Goal: Transaction & Acquisition: Purchase product/service

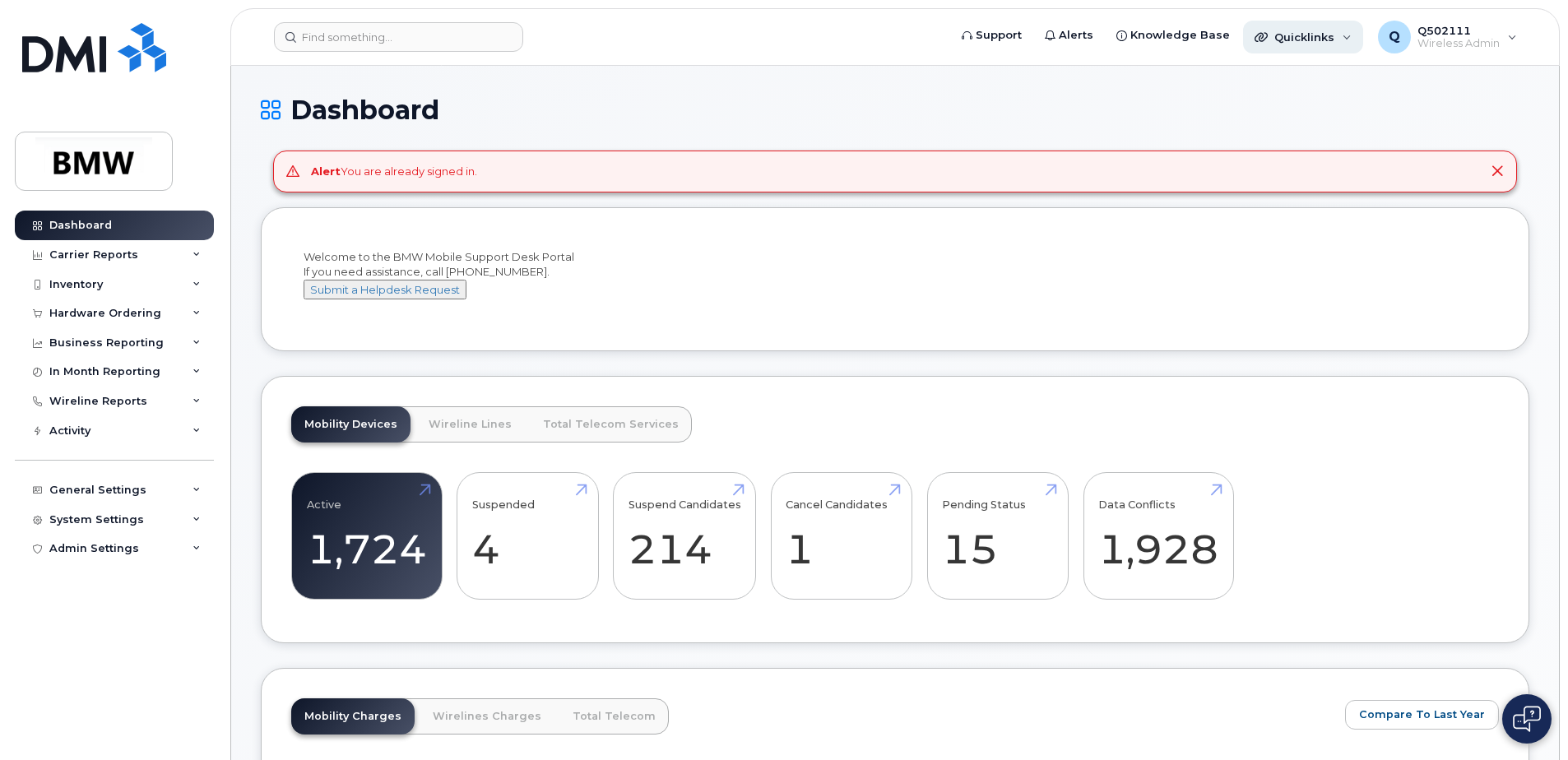
click at [1348, 42] on div "Quicklinks" at bounding box center [1303, 36] width 120 height 32
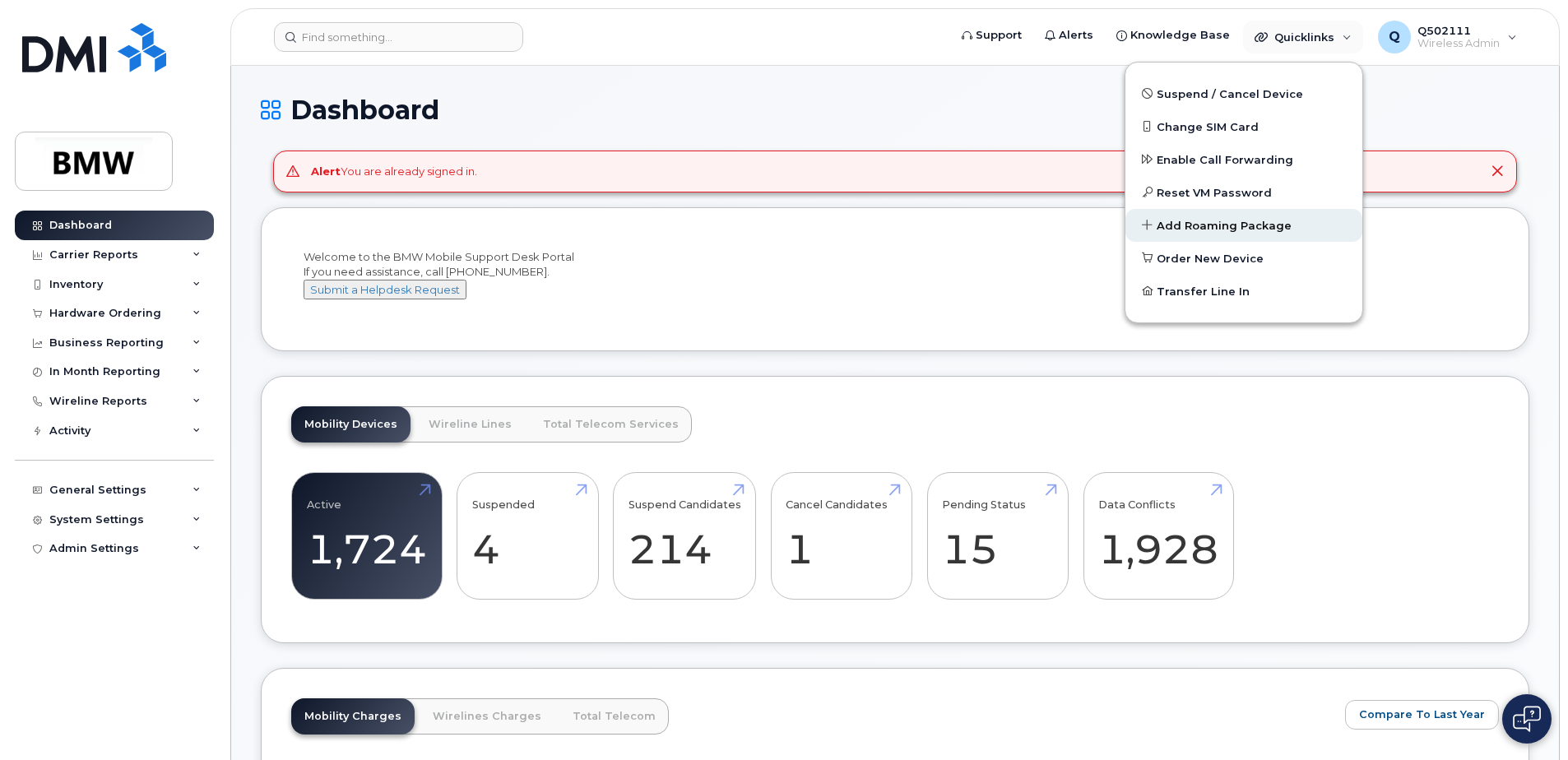
click at [1263, 221] on span "Add Roaming Package" at bounding box center [1223, 225] width 135 height 17
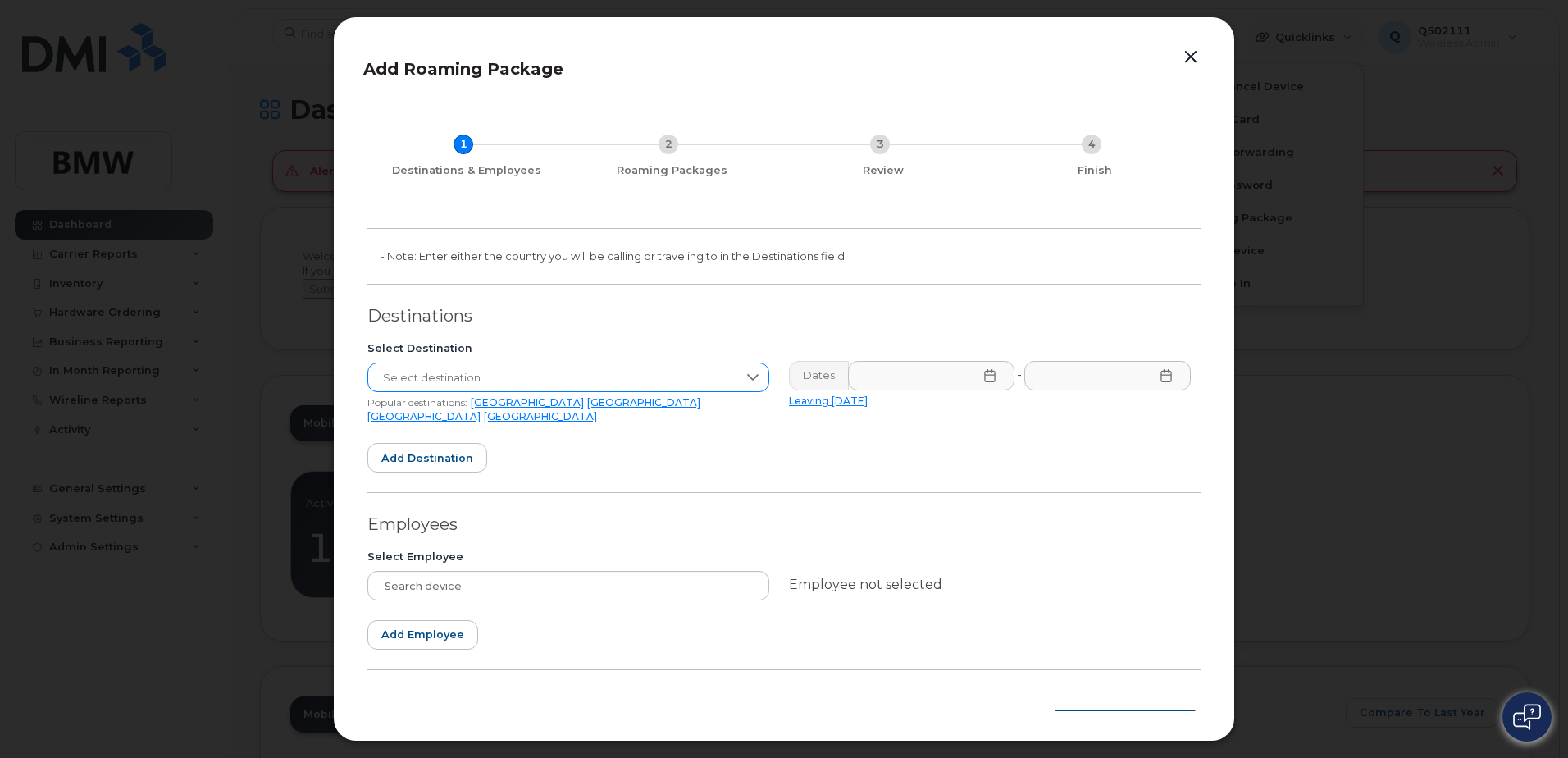
click at [465, 379] on span "Select destination" at bounding box center [553, 378] width 369 height 29
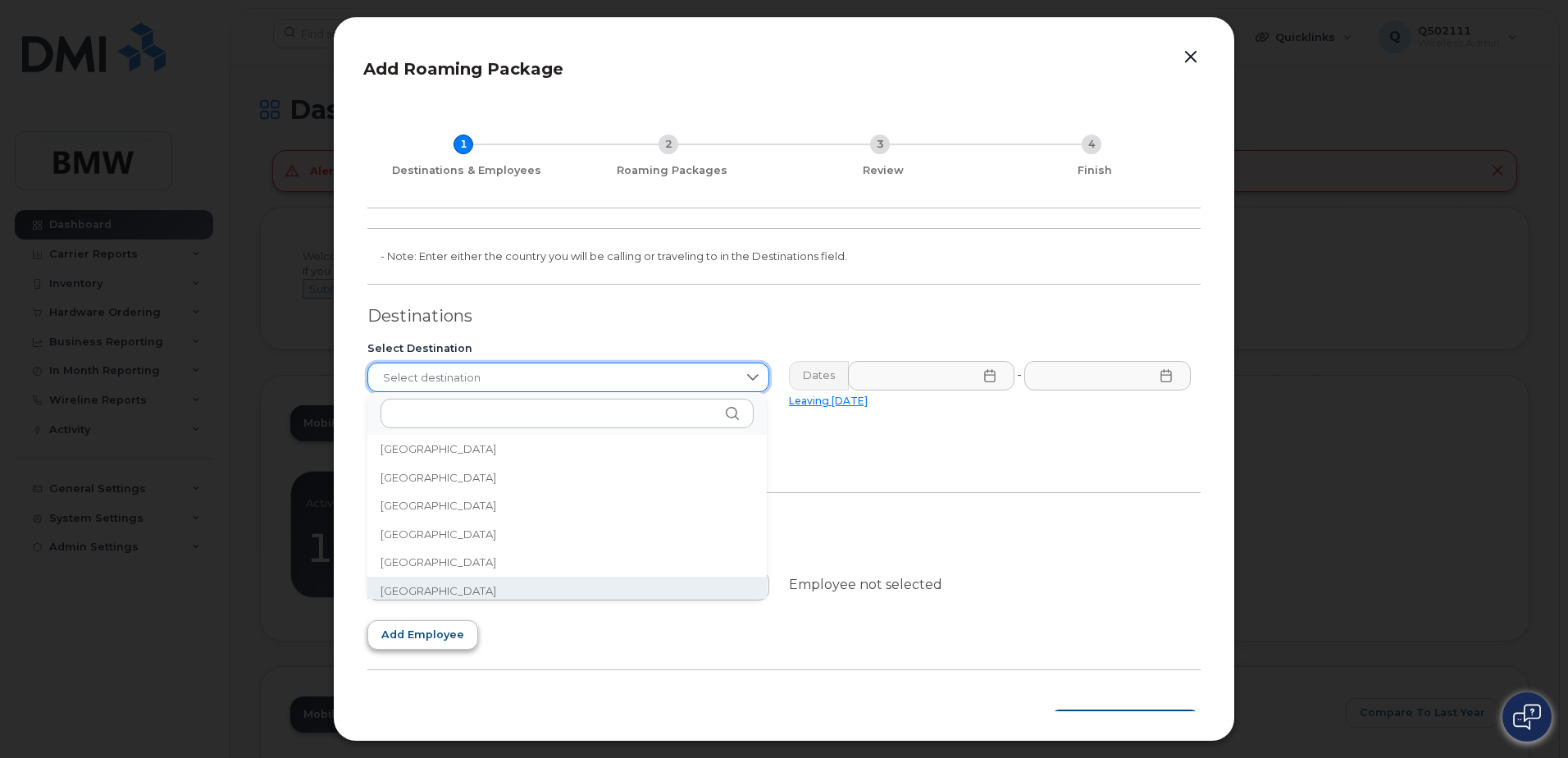
scroll to position [4660, 0]
click at [429, 583] on li "Spain" at bounding box center [567, 583] width 400 height 28
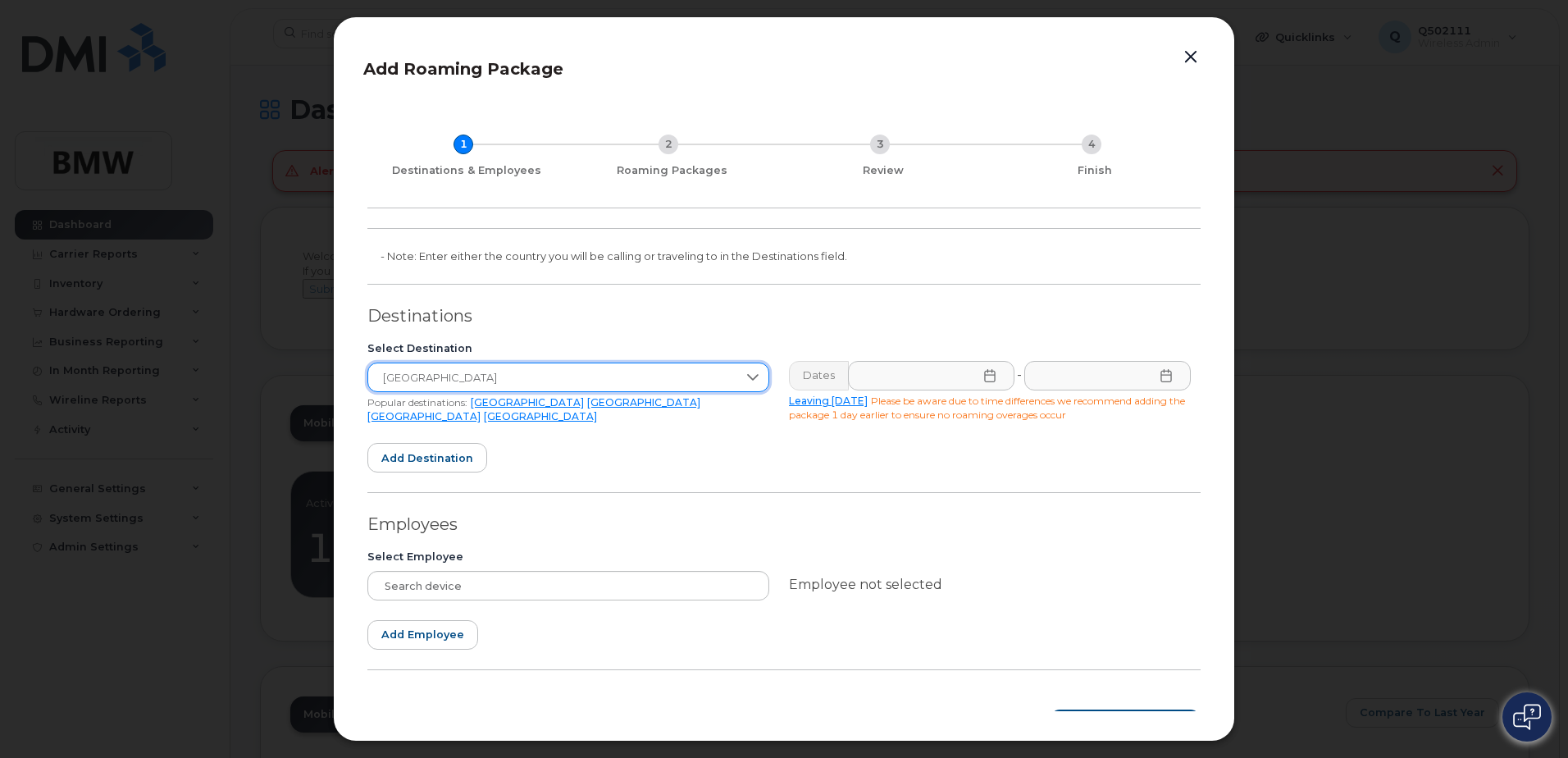
click at [911, 391] on div "Dates - Leaving today Please be aware due to time differences we recommend addi…" at bounding box center [989, 392] width 421 height 82
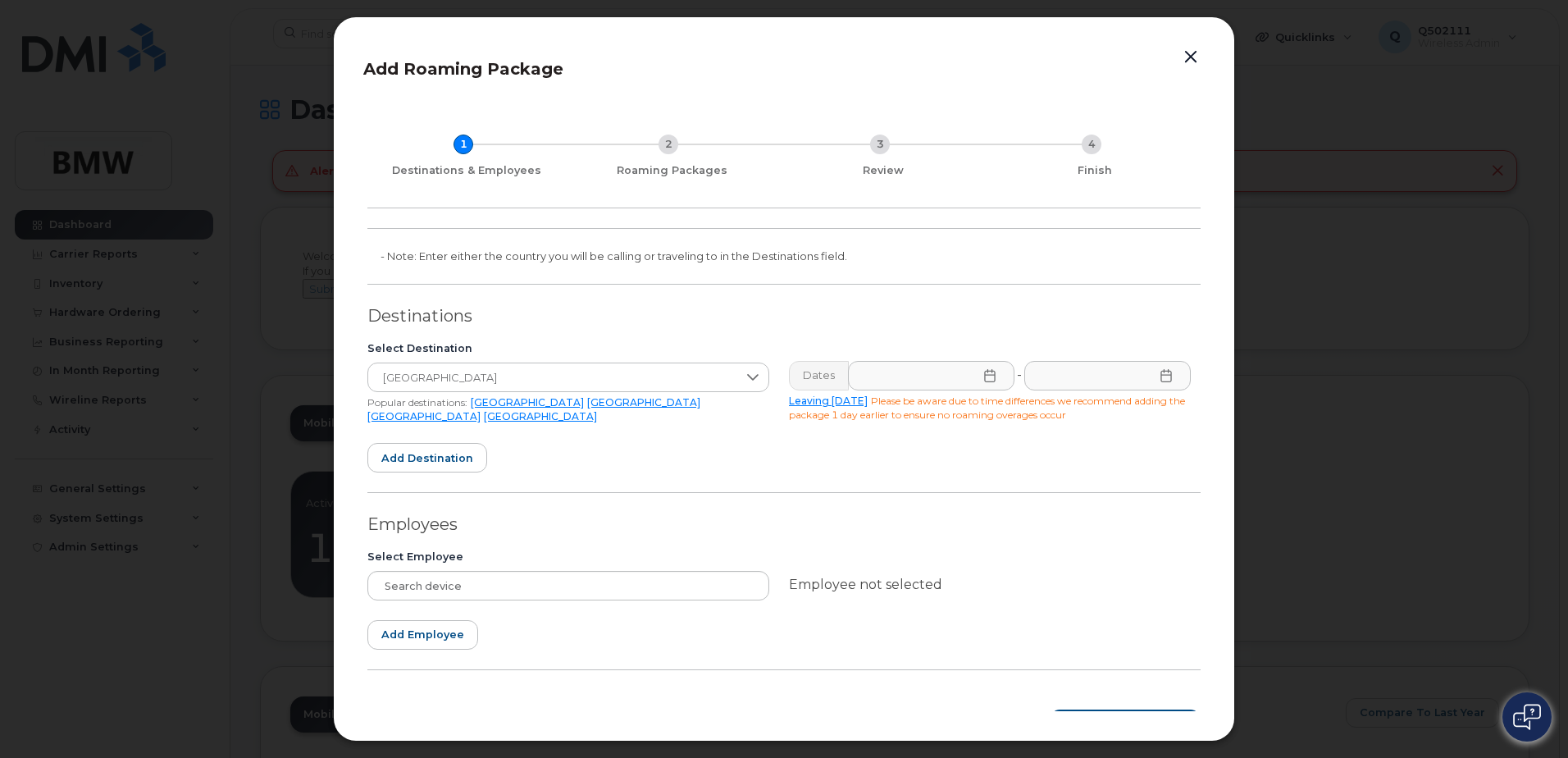
click at [835, 381] on div "Dates" at bounding box center [818, 375] width 60 height 29
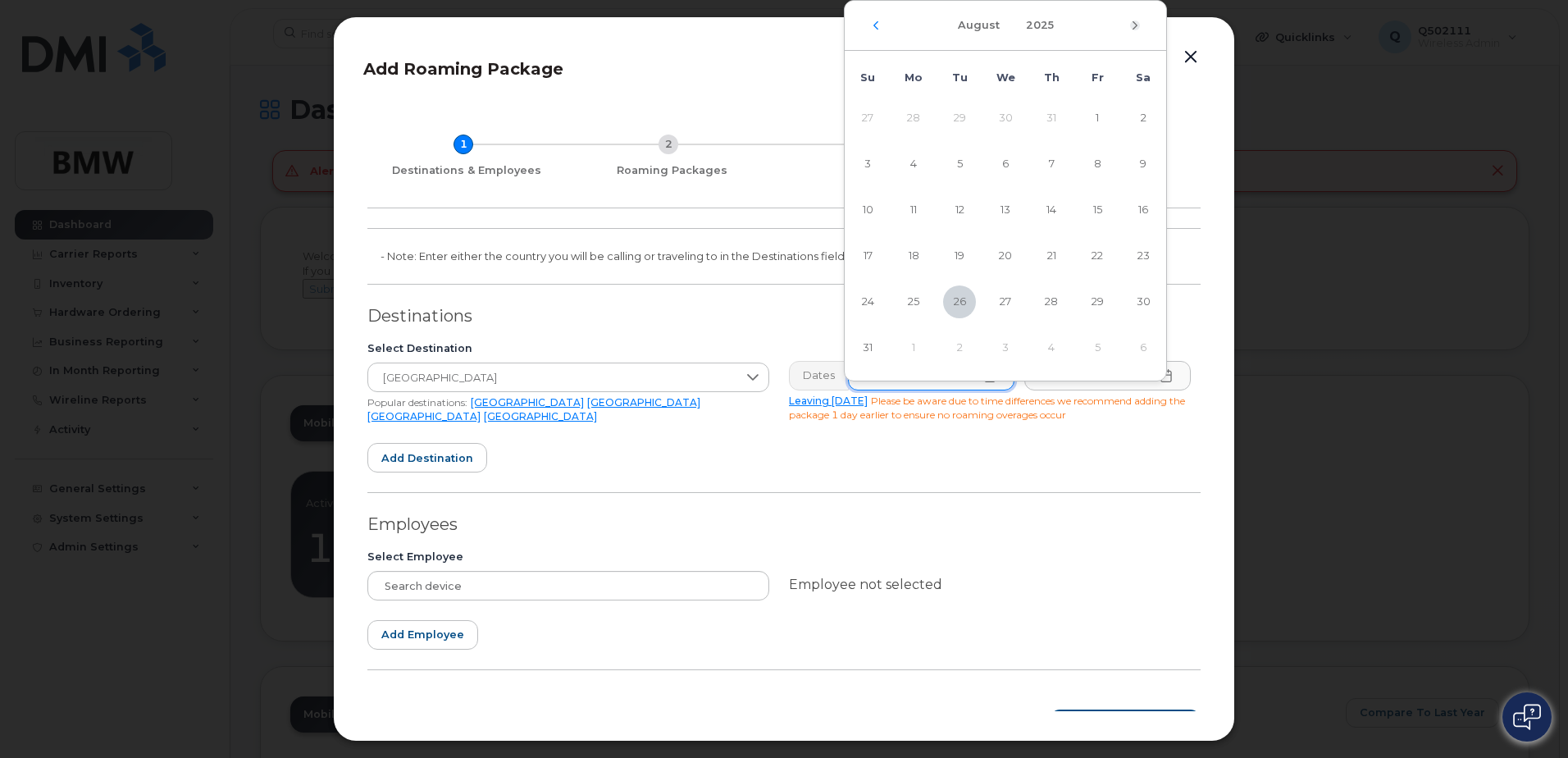
click at [1138, 23] on icon "Next Month" at bounding box center [1135, 25] width 10 height 13
click at [866, 166] on span "7" at bounding box center [867, 163] width 32 height 32
type input "09/07/2025"
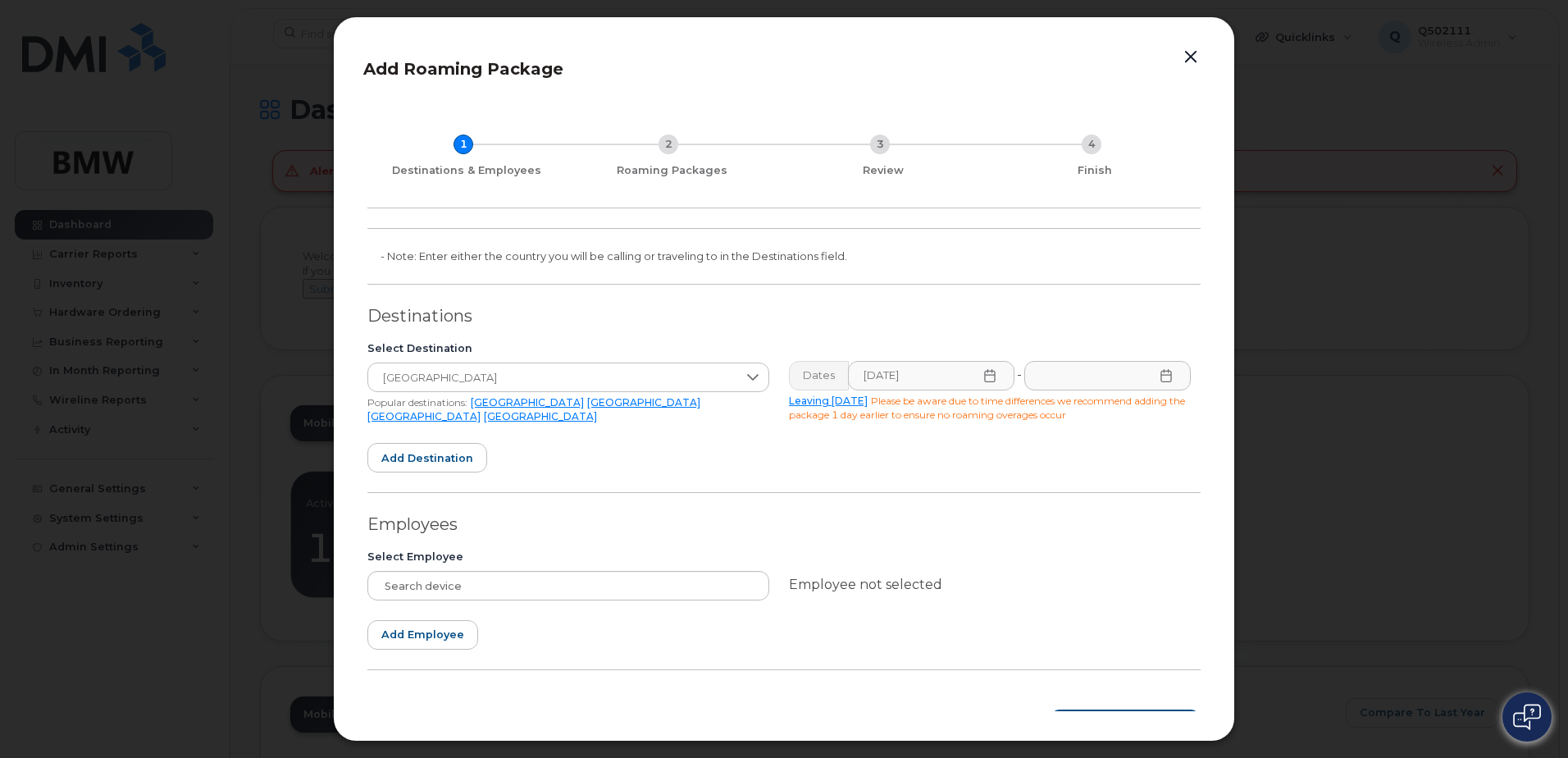
click at [1093, 341] on div "Select Destination Spain Popular destinations: USA Mexico United Kingdom Canada…" at bounding box center [779, 382] width 842 height 102
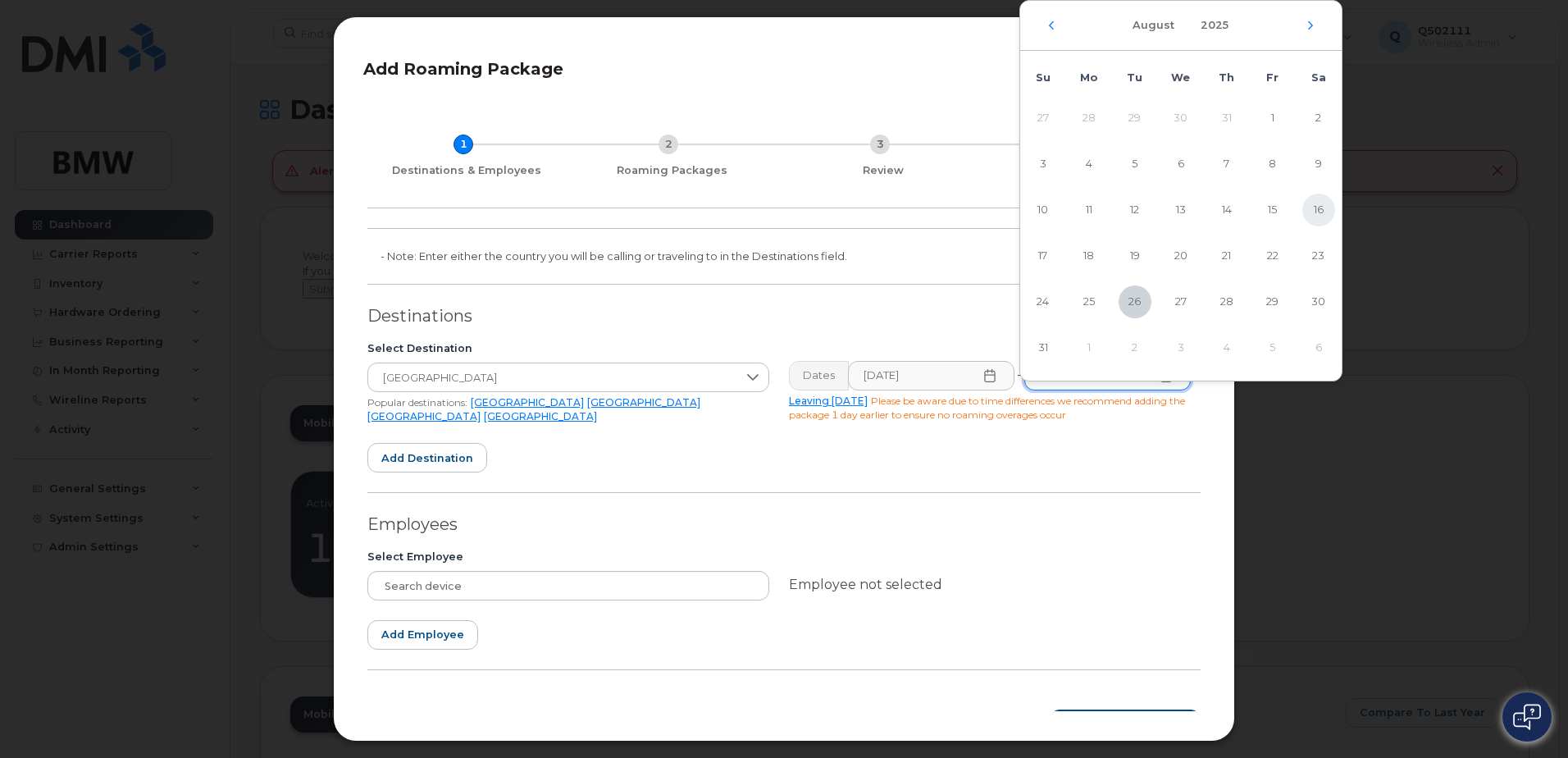
click at [1321, 216] on span "16" at bounding box center [1318, 209] width 32 height 32
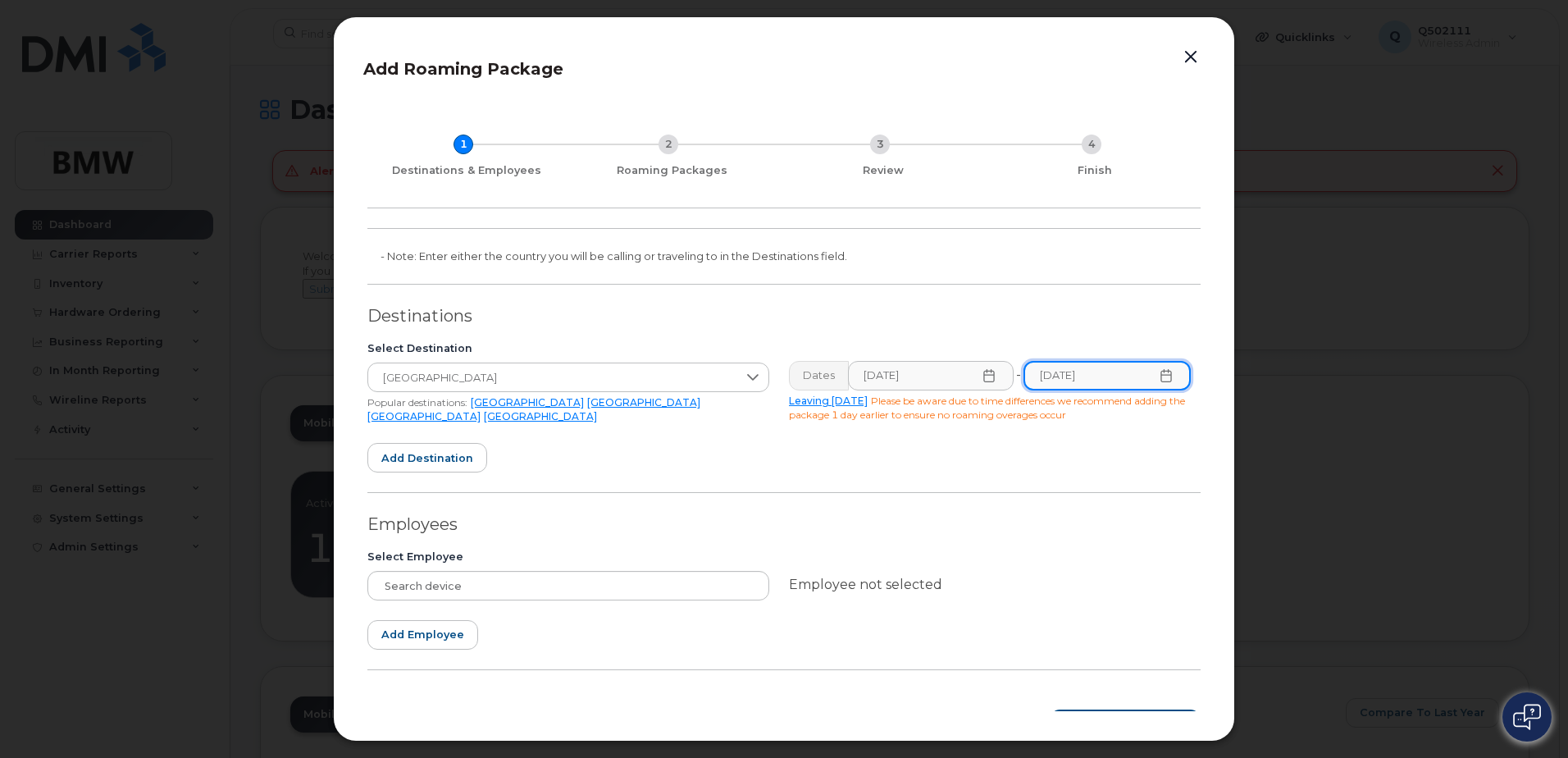
click at [1147, 370] on input "08/16/2025" at bounding box center [1107, 375] width 167 height 29
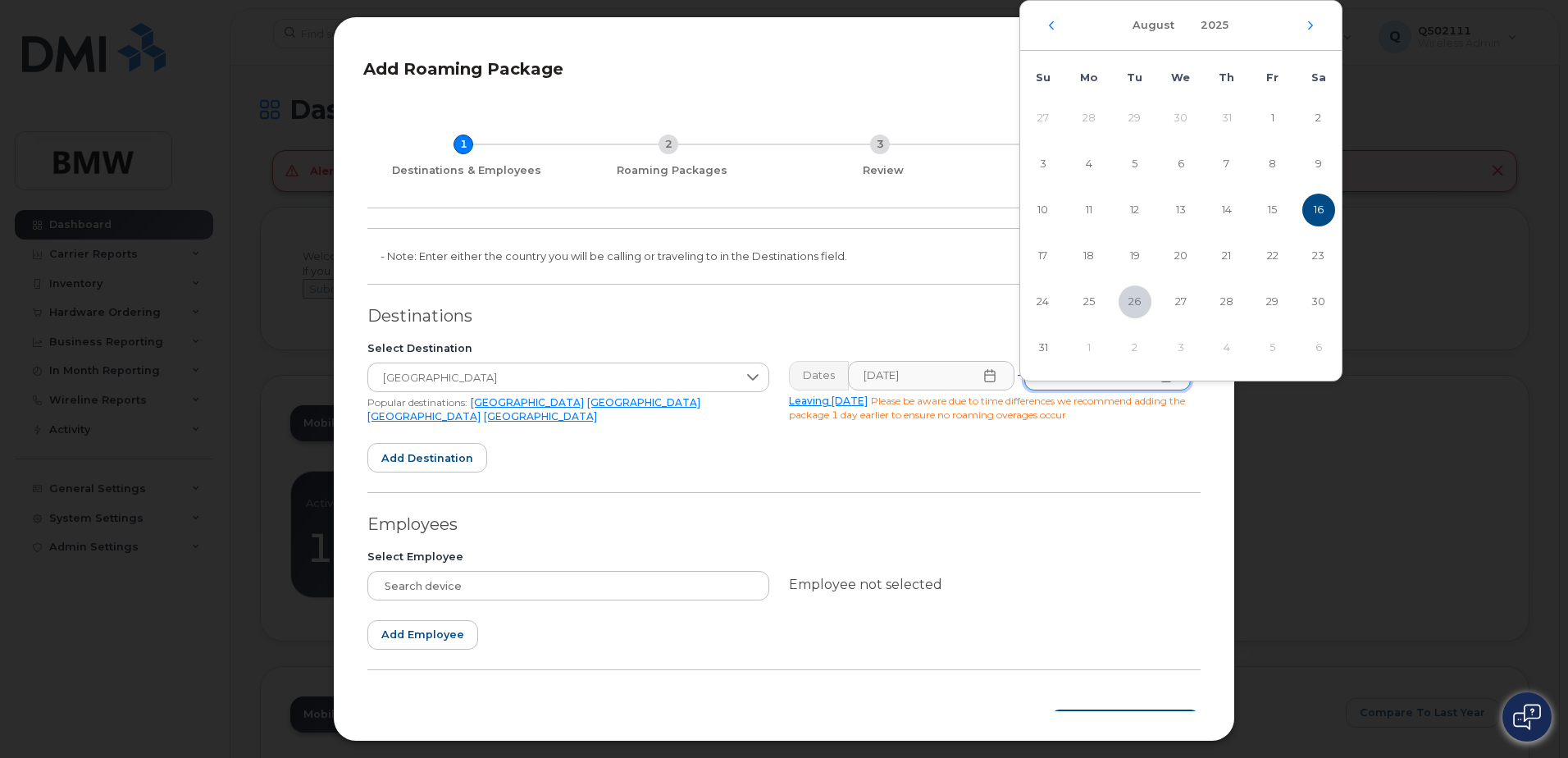
click at [1306, 32] on div "August 2025" at bounding box center [1180, 26] width 321 height 50
click at [1315, 29] on div "August 2025" at bounding box center [1180, 26] width 321 height 50
click at [1311, 26] on icon "Next Month" at bounding box center [1310, 26] width 5 height 8
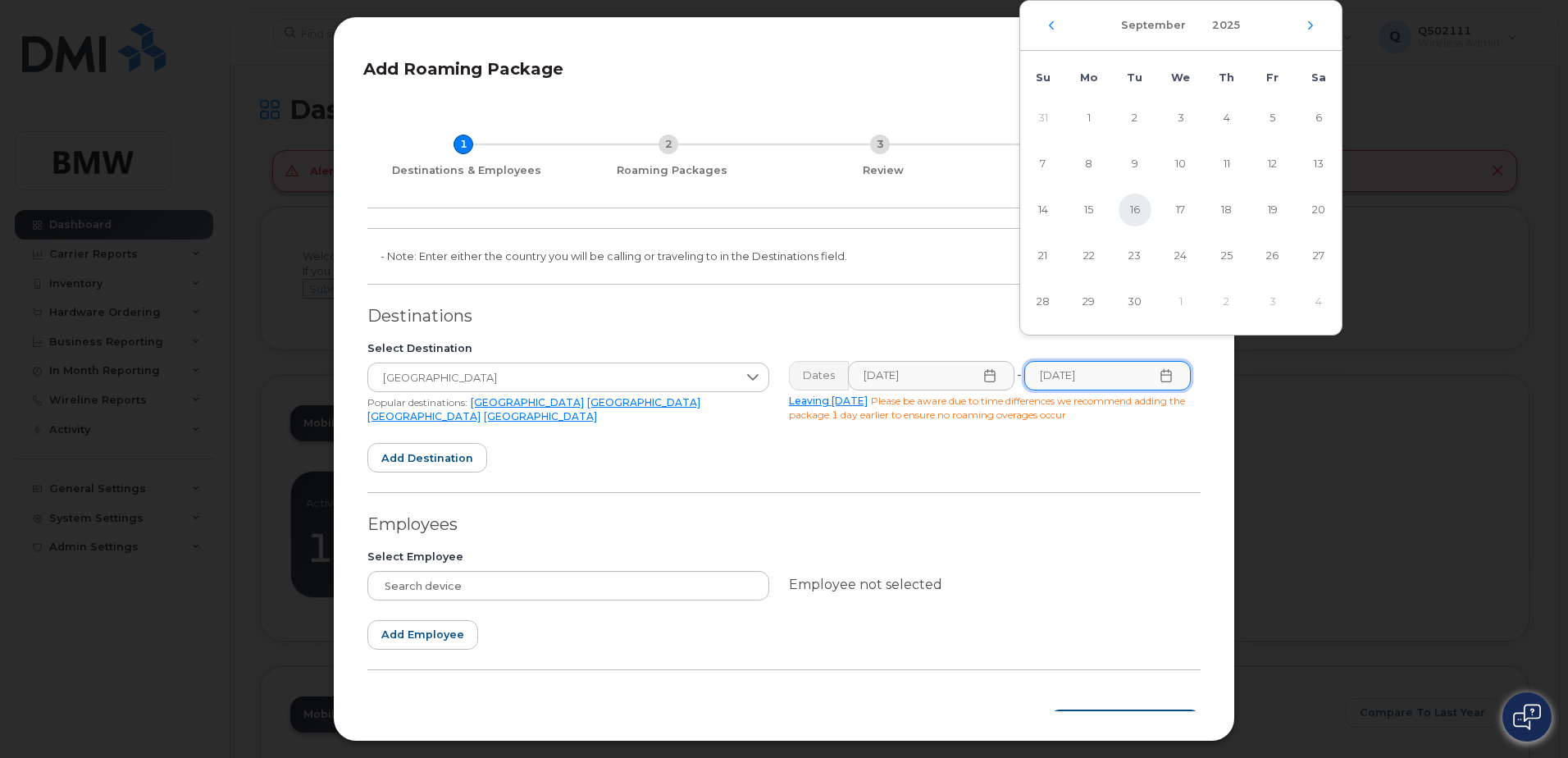
click at [1141, 209] on span "16" at bounding box center [1134, 209] width 32 height 32
type input "09/16/2025"
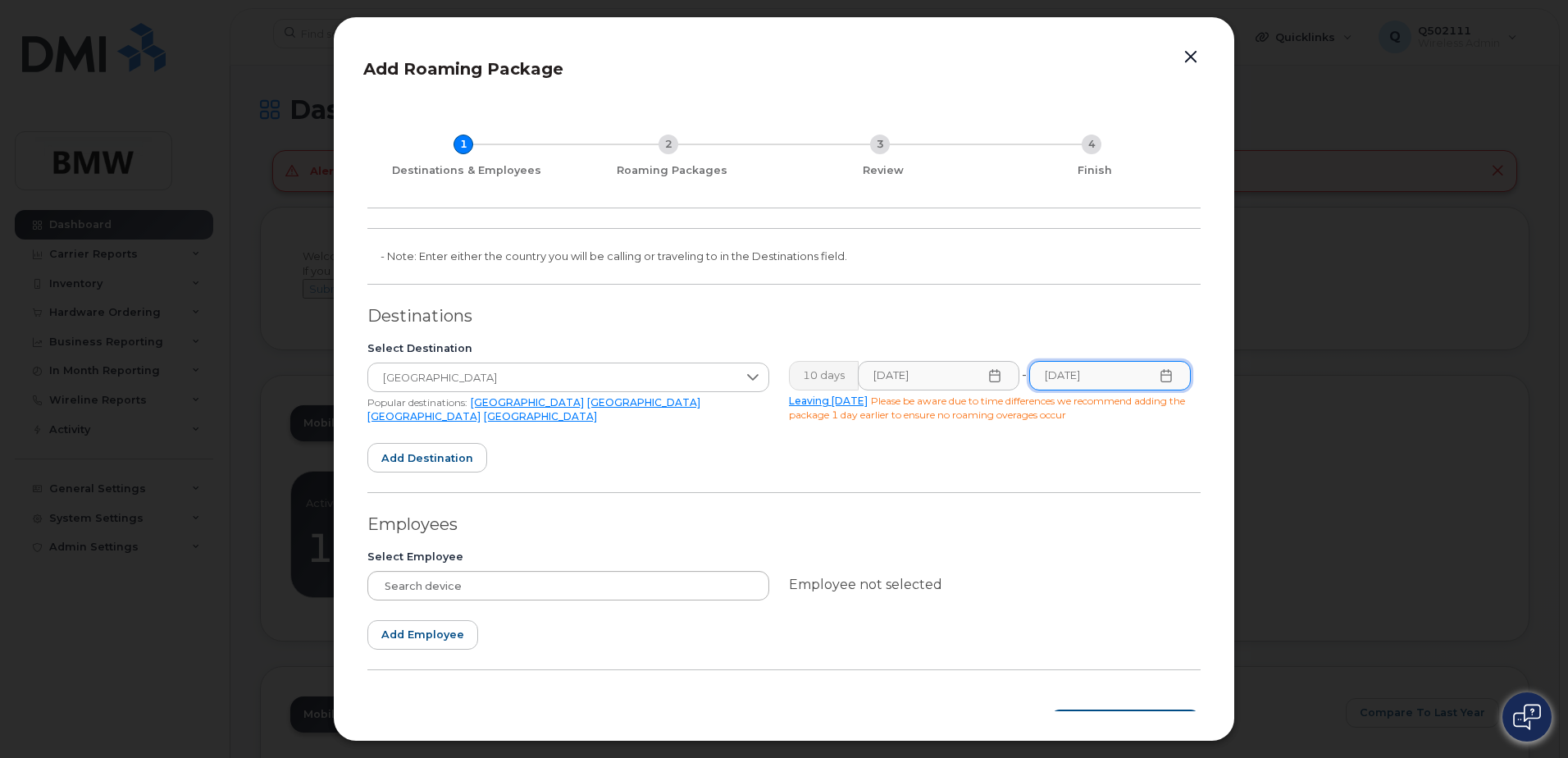
click at [421, 589] on div at bounding box center [568, 585] width 402 height 29
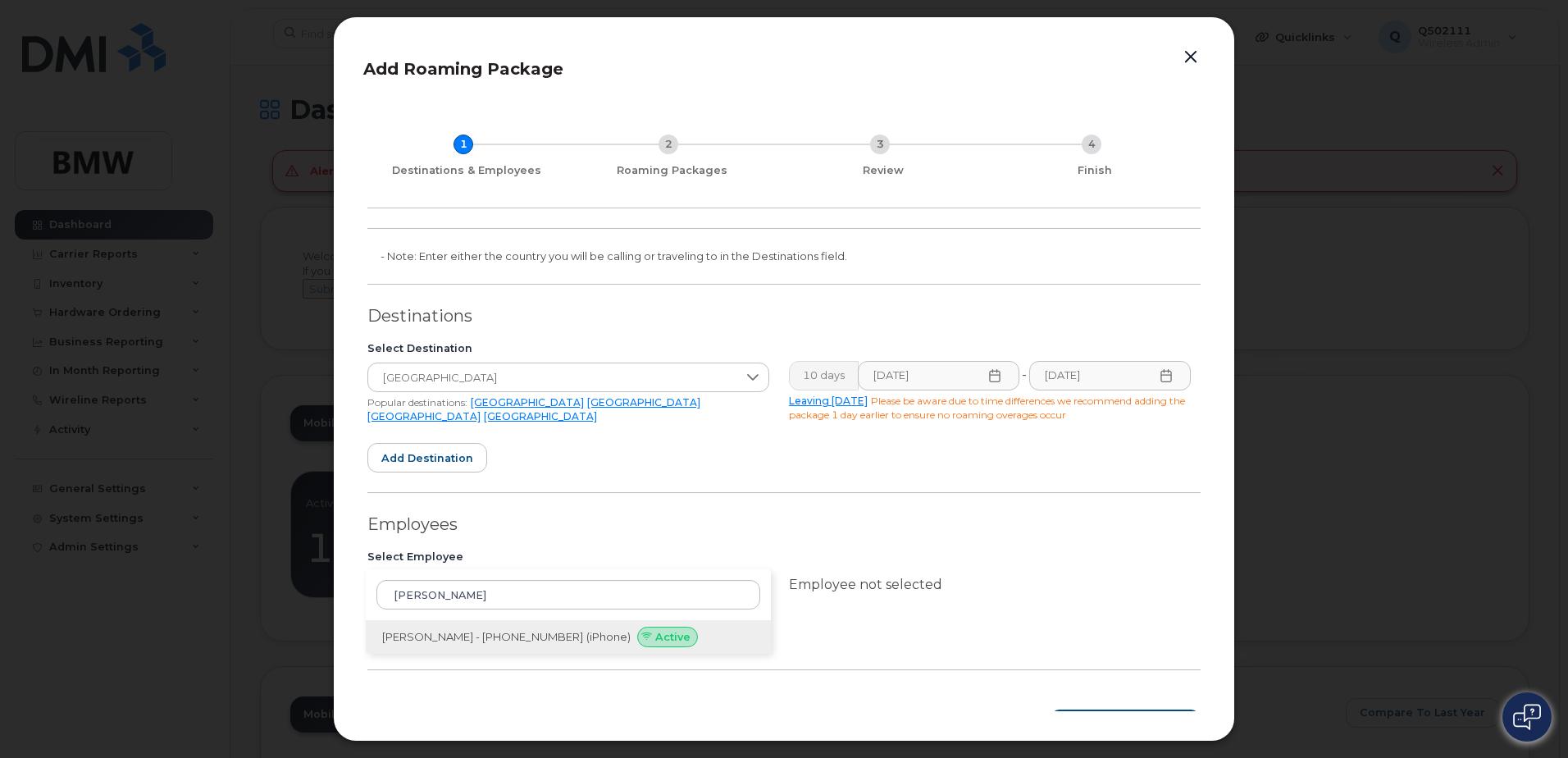
type input "RUMFOLA"
click at [438, 633] on span "Thomas Rumfola - 614-595-4269" at bounding box center [482, 635] width 201 height 13
type input "Thomas Rumfola - 614-595-4269"
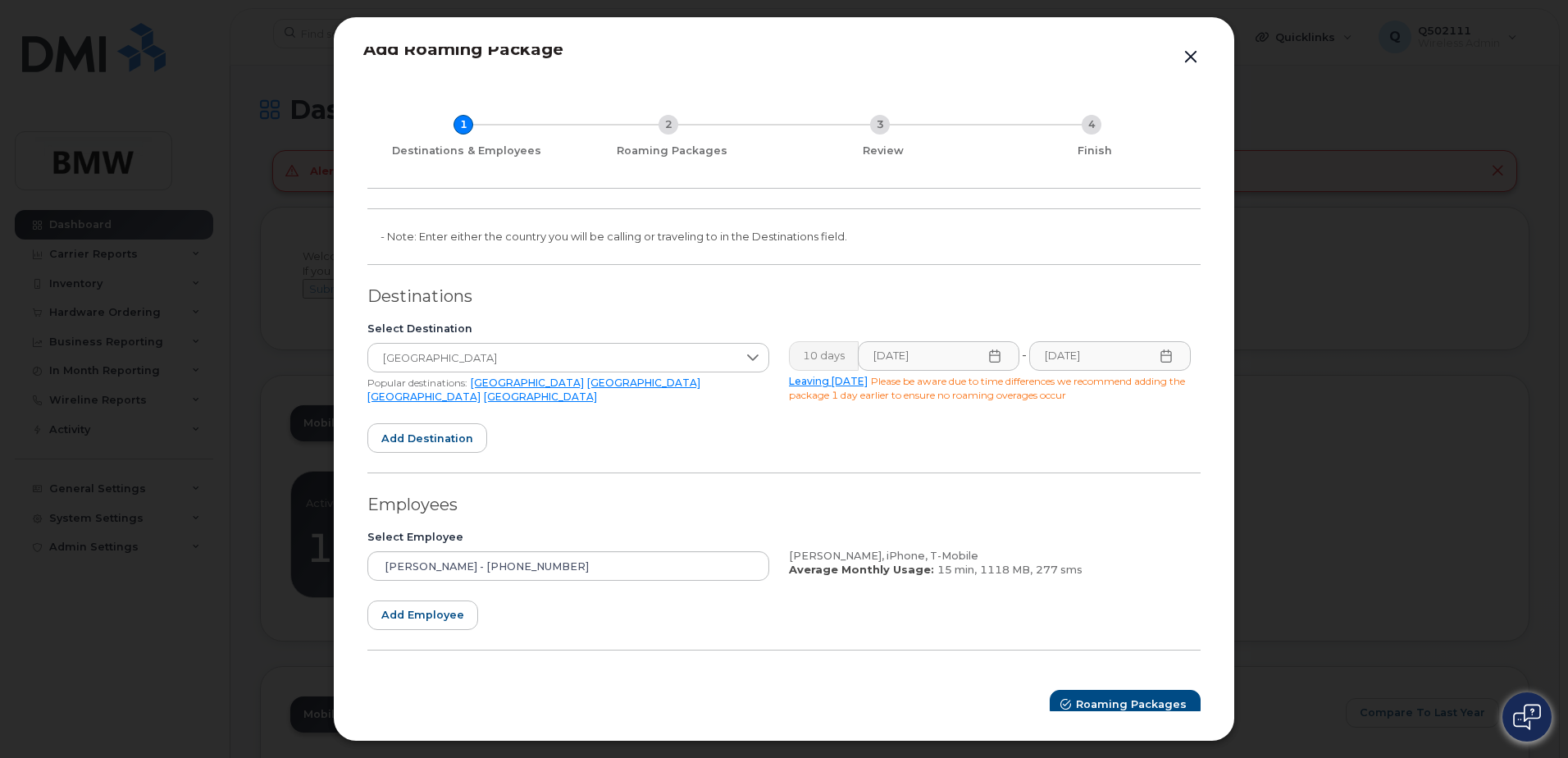
scroll to position [30, 0]
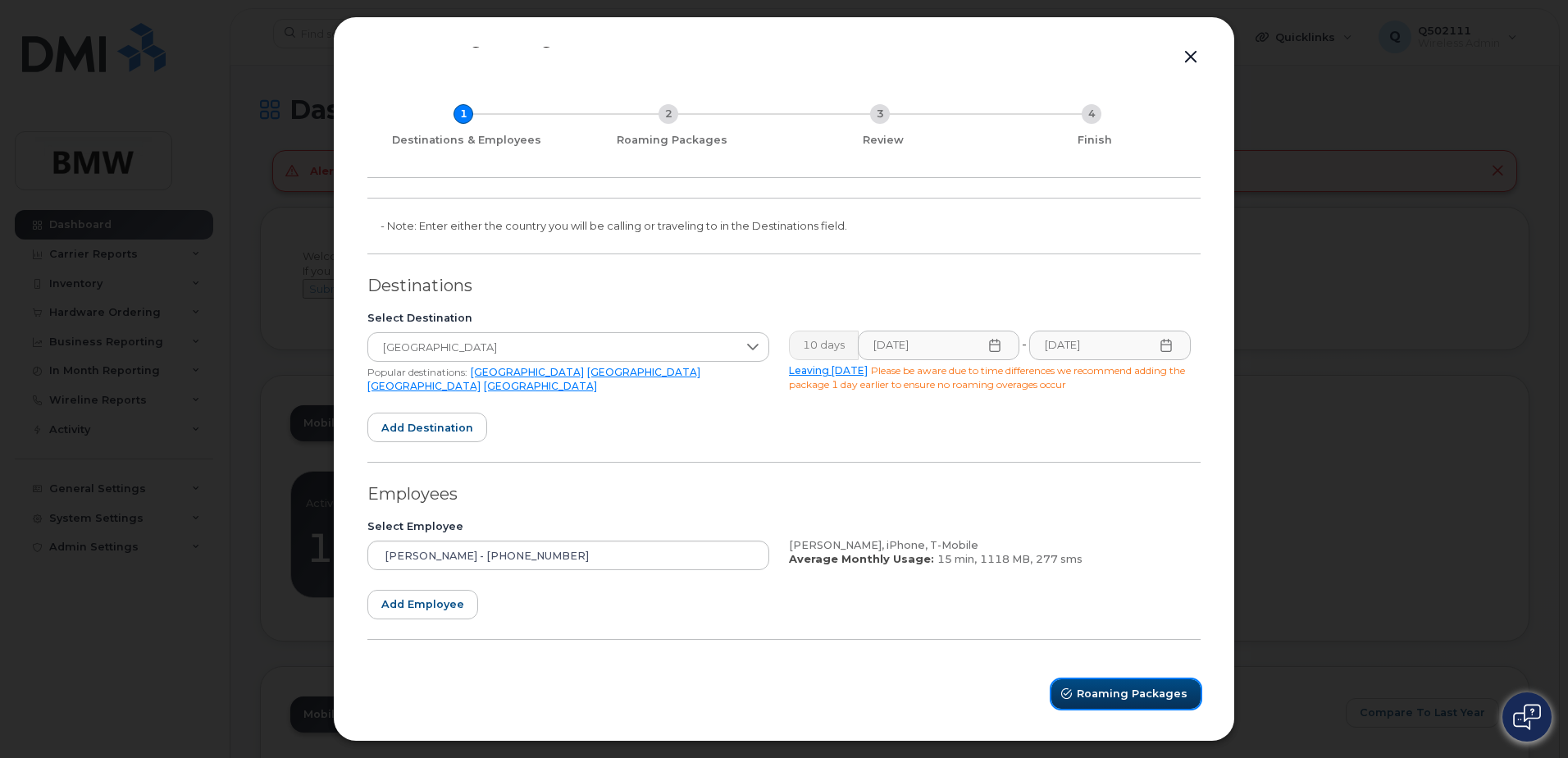
click at [1136, 690] on span "Roaming Packages" at bounding box center [1131, 693] width 111 height 16
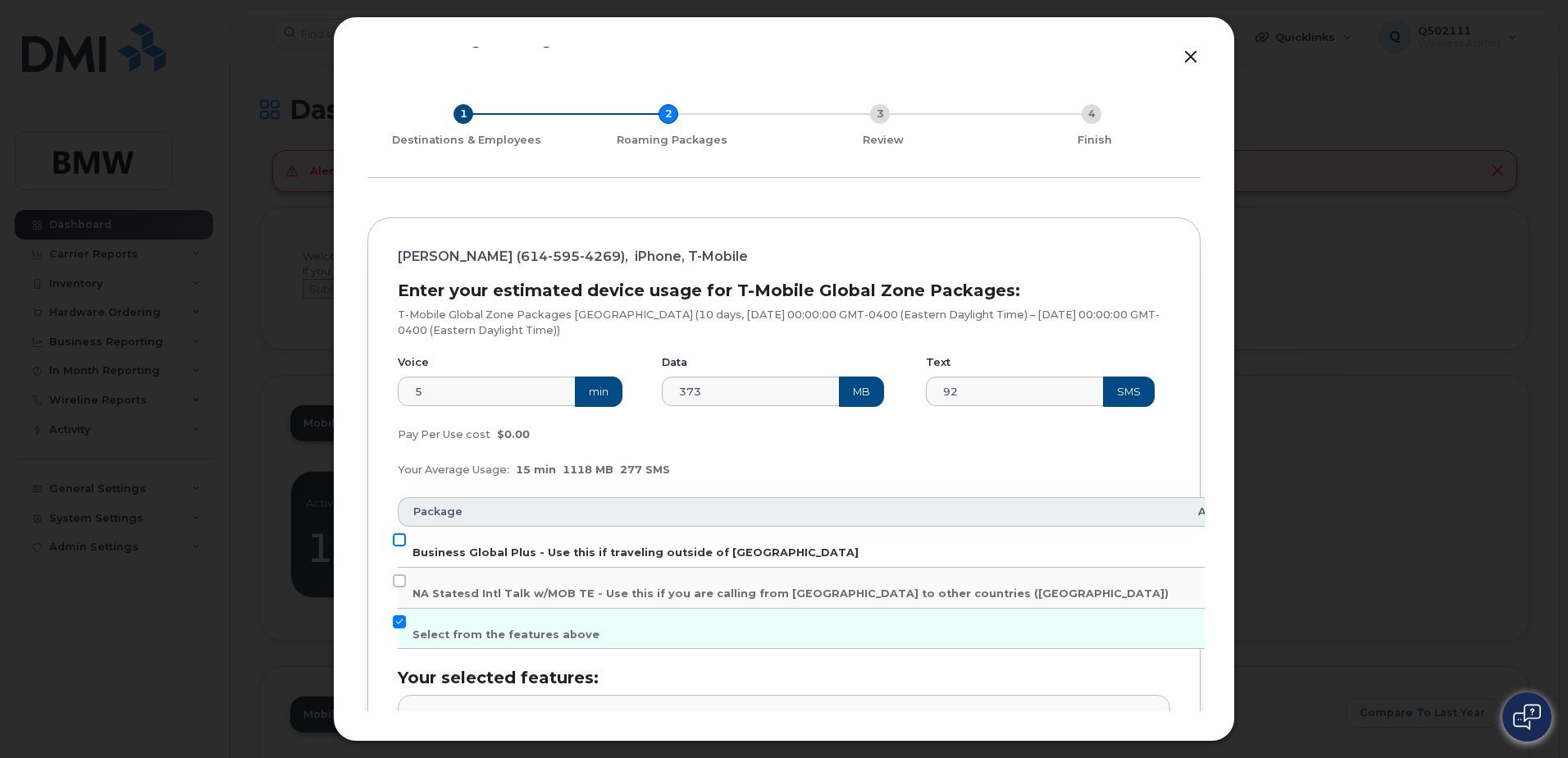
click at [400, 537] on input "Business Global Plus - Use this if traveling outside of North America" at bounding box center [399, 539] width 13 height 13
checkbox input "true"
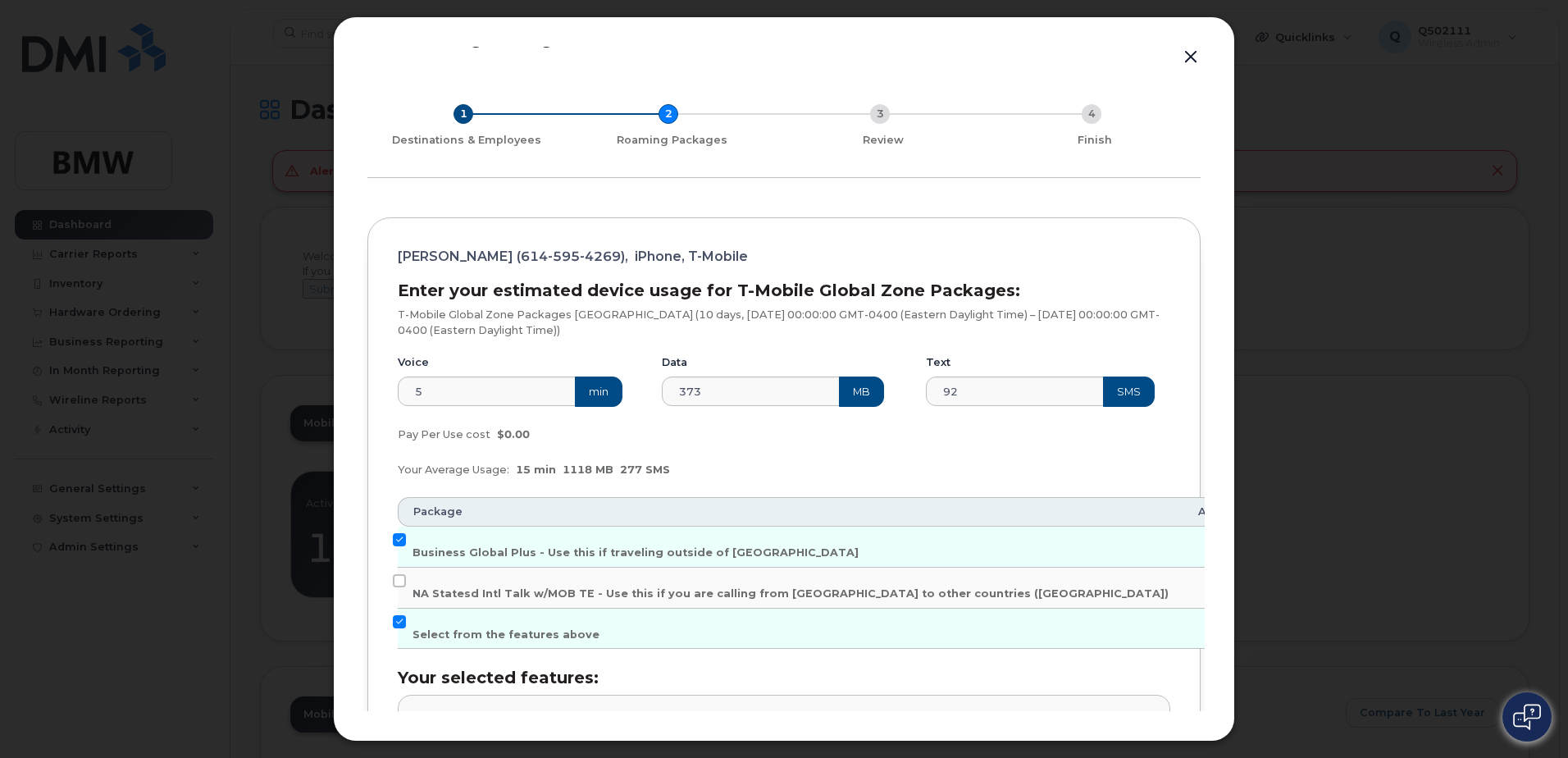
click at [406, 619] on td "Select from the features above" at bounding box center [790, 629] width 785 height 41
click at [396, 621] on input "Select from the features above" at bounding box center [399, 621] width 13 height 13
checkbox input "false"
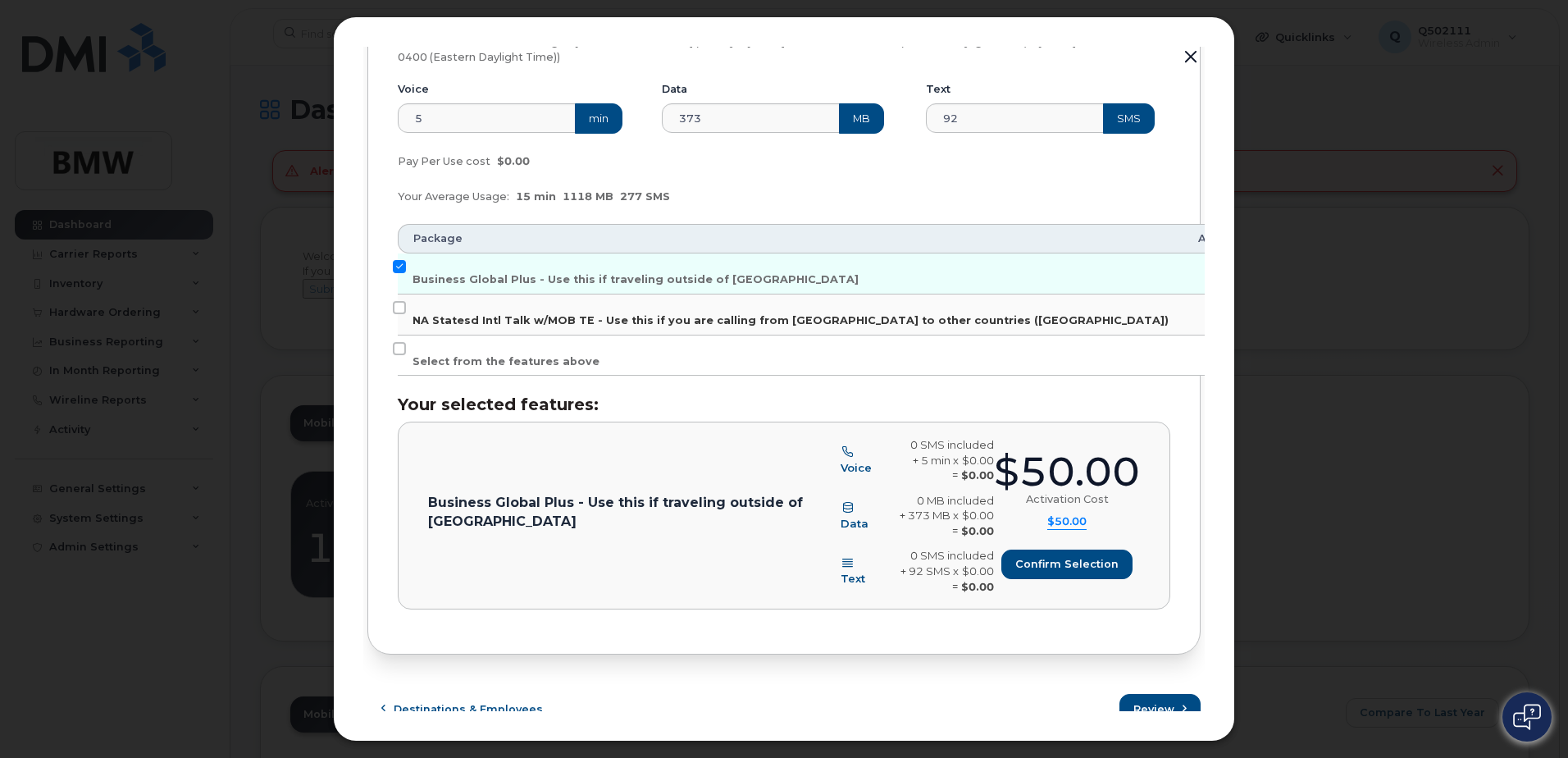
scroll to position [320, 0]
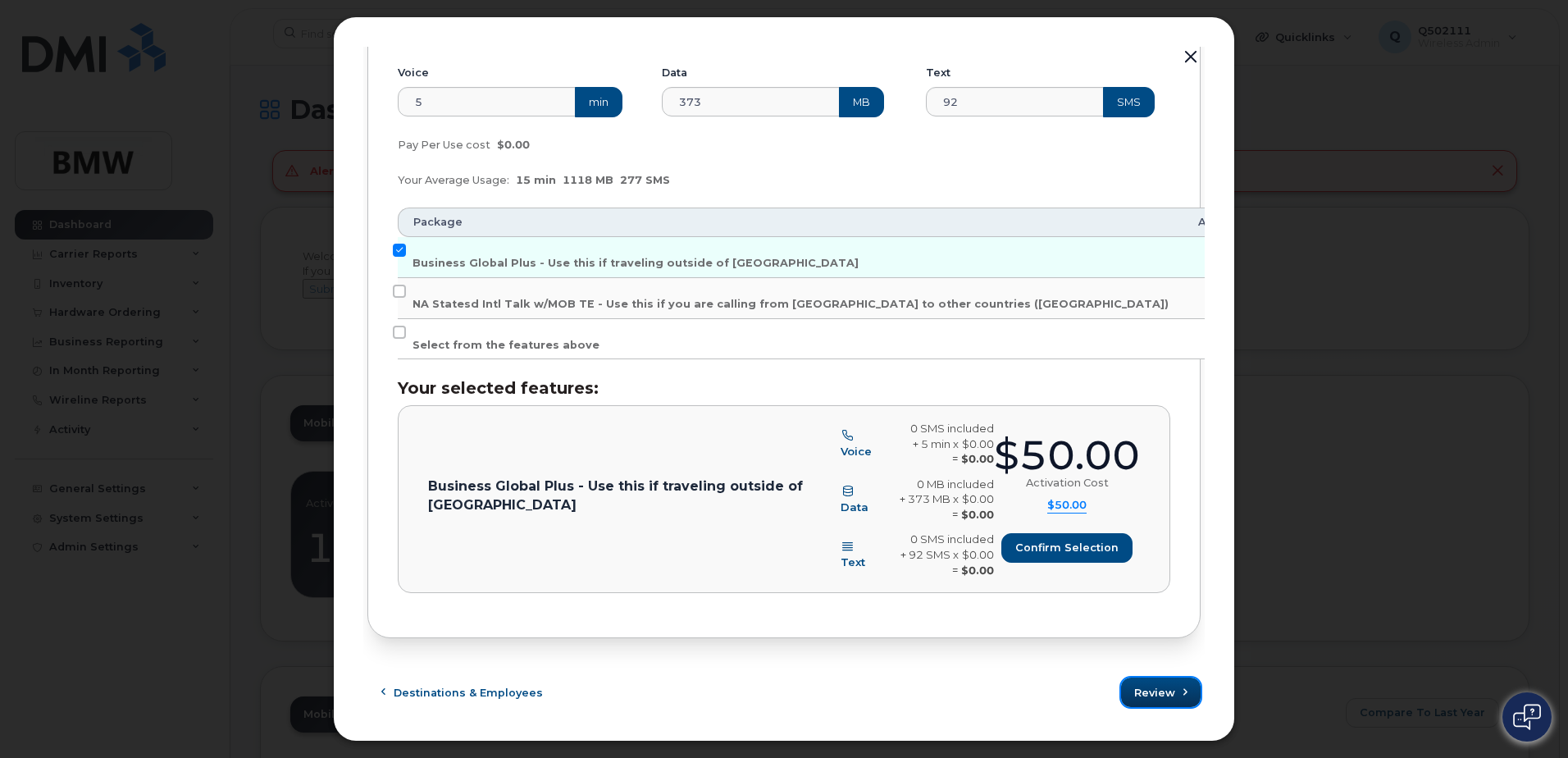
click at [1163, 706] on button "Review" at bounding box center [1160, 692] width 80 height 29
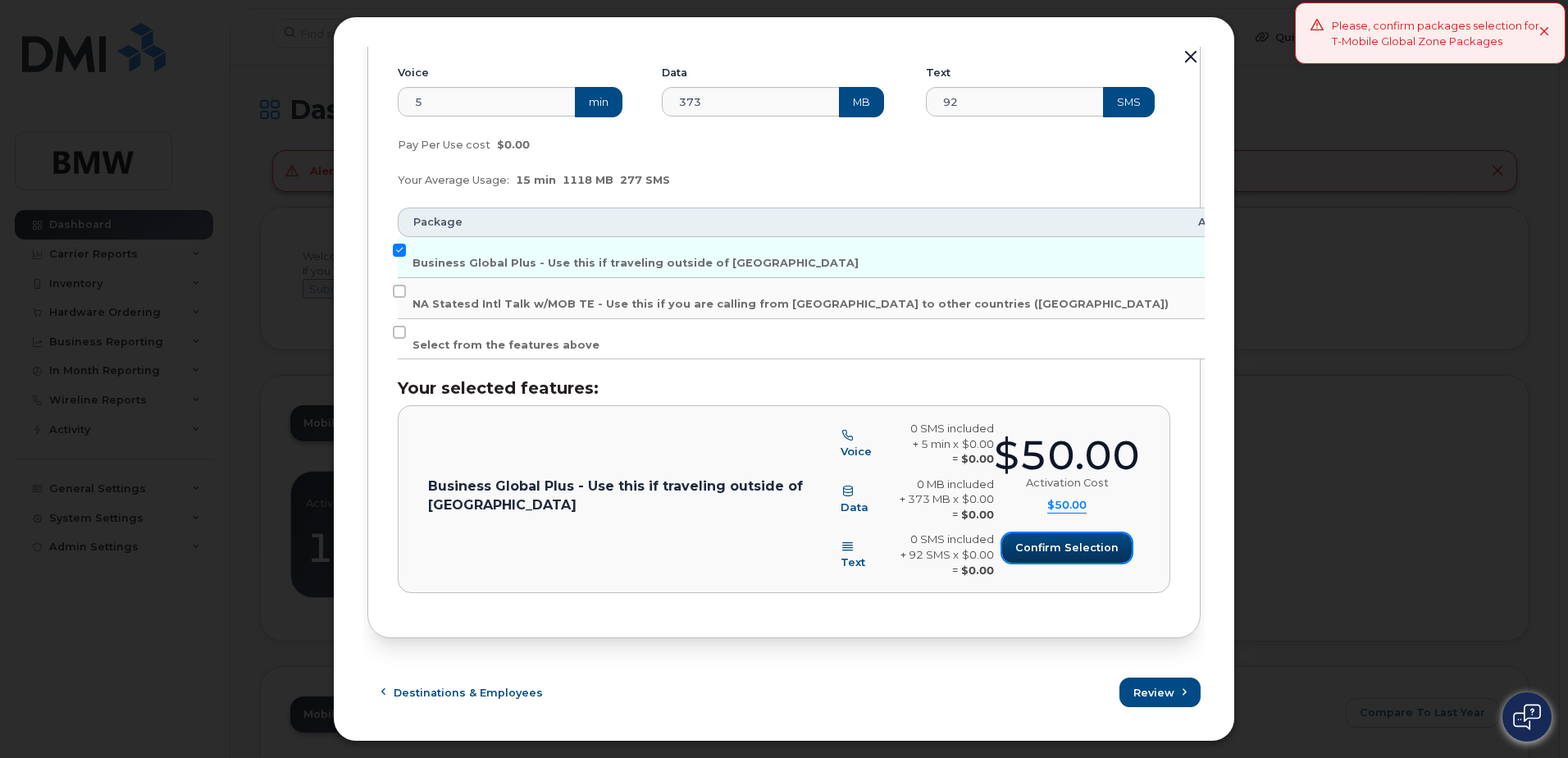
click at [1046, 546] on span "Confirm selection" at bounding box center [1066, 547] width 103 height 16
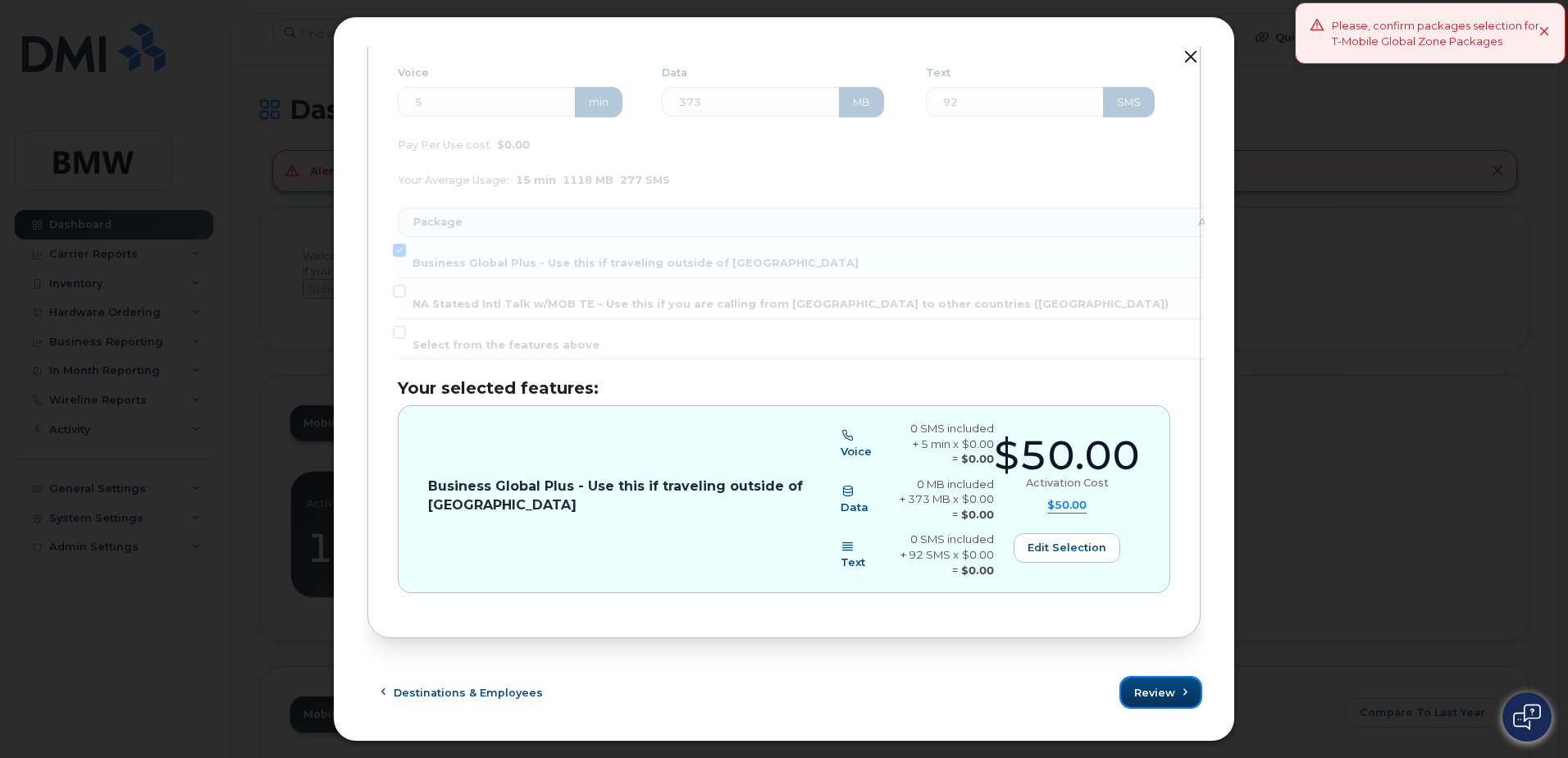
click at [1165, 693] on span "Review" at bounding box center [1155, 692] width 41 height 16
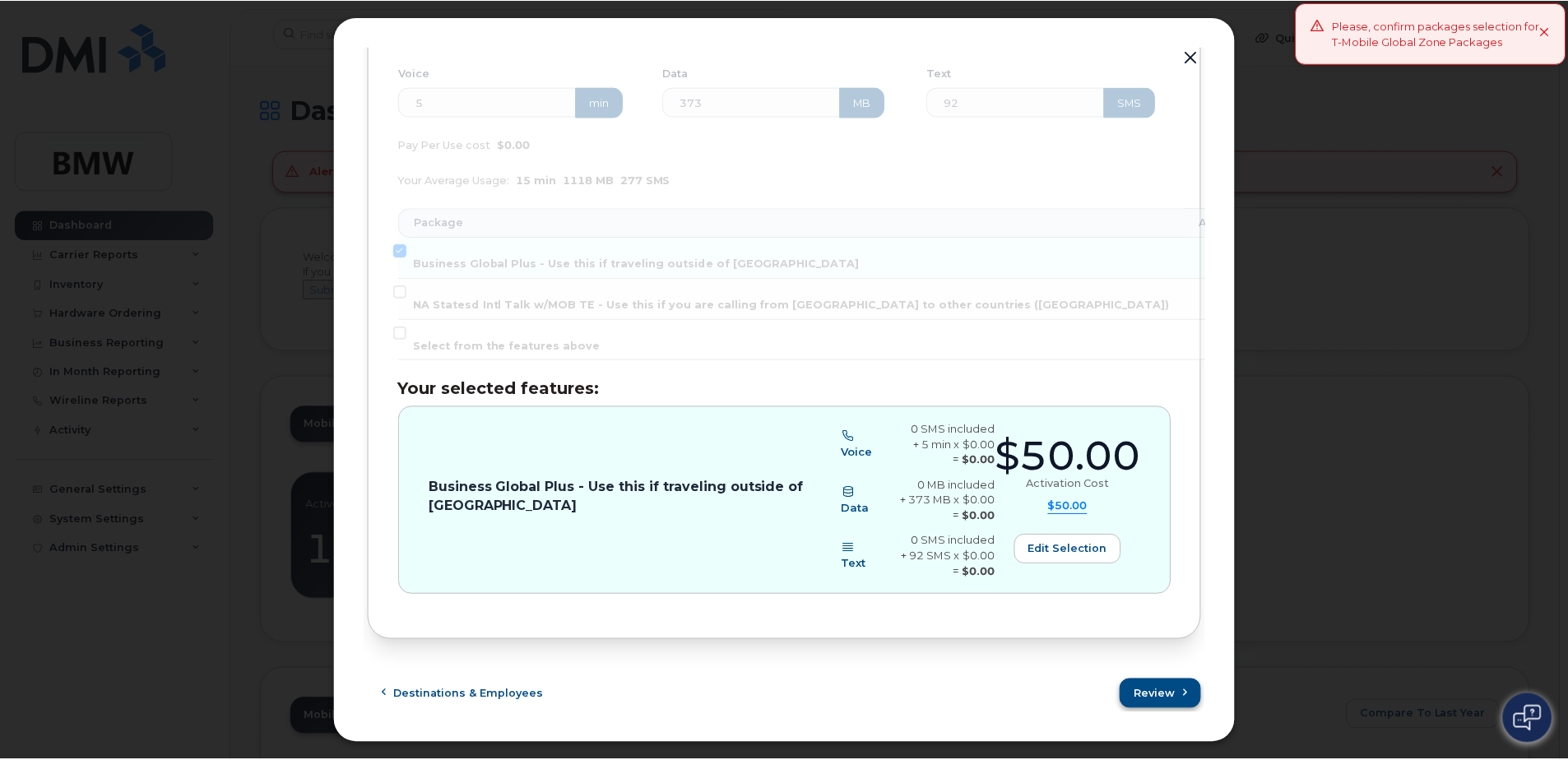
scroll to position [0, 0]
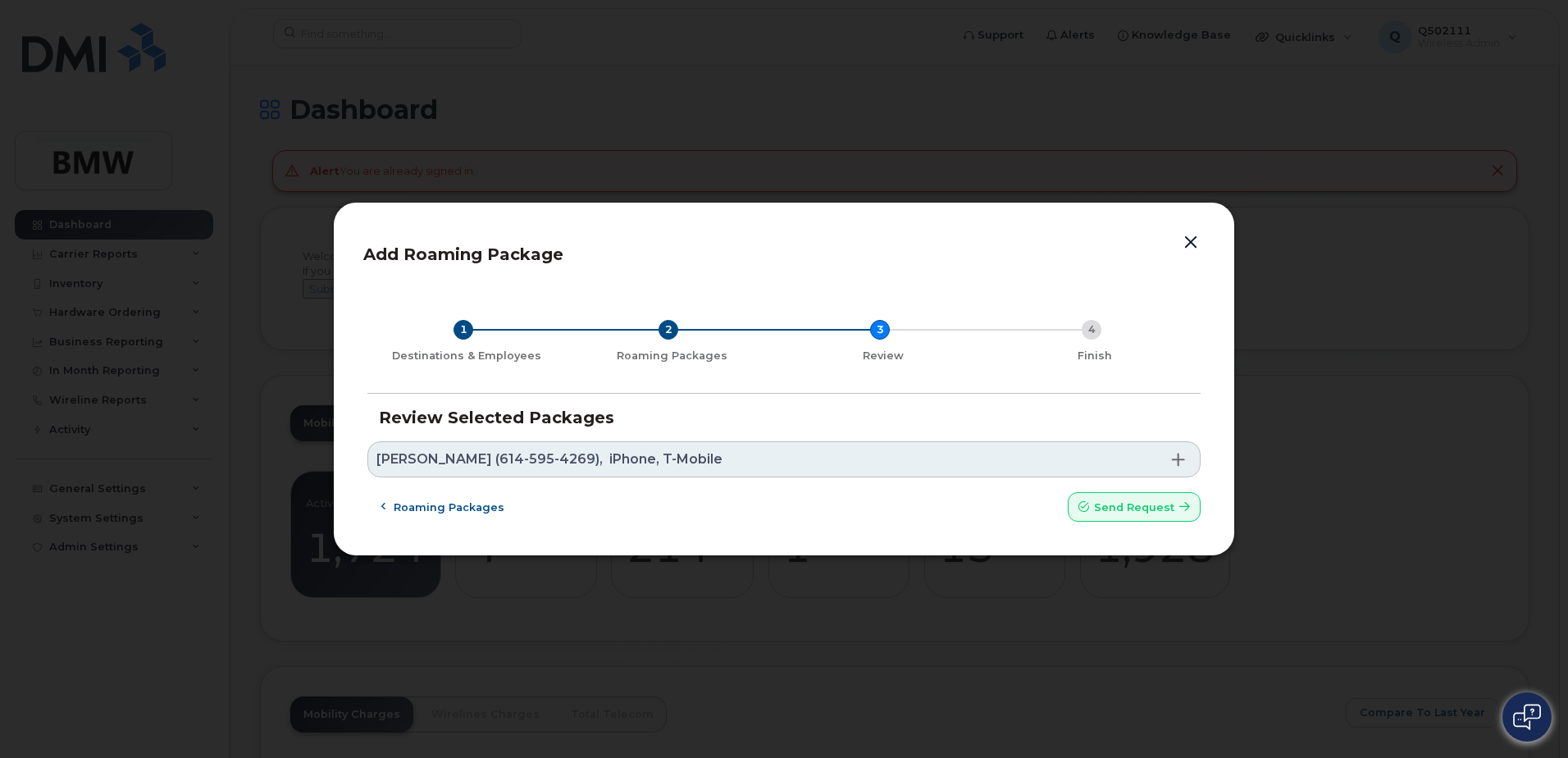
click at [1135, 523] on div "1 Destinations & Employees 2 Roaming Packages 3 Review 4 Finish Review Selected…" at bounding box center [784, 406] width 841 height 241
click at [1135, 508] on span "Send request" at bounding box center [1134, 508] width 81 height 16
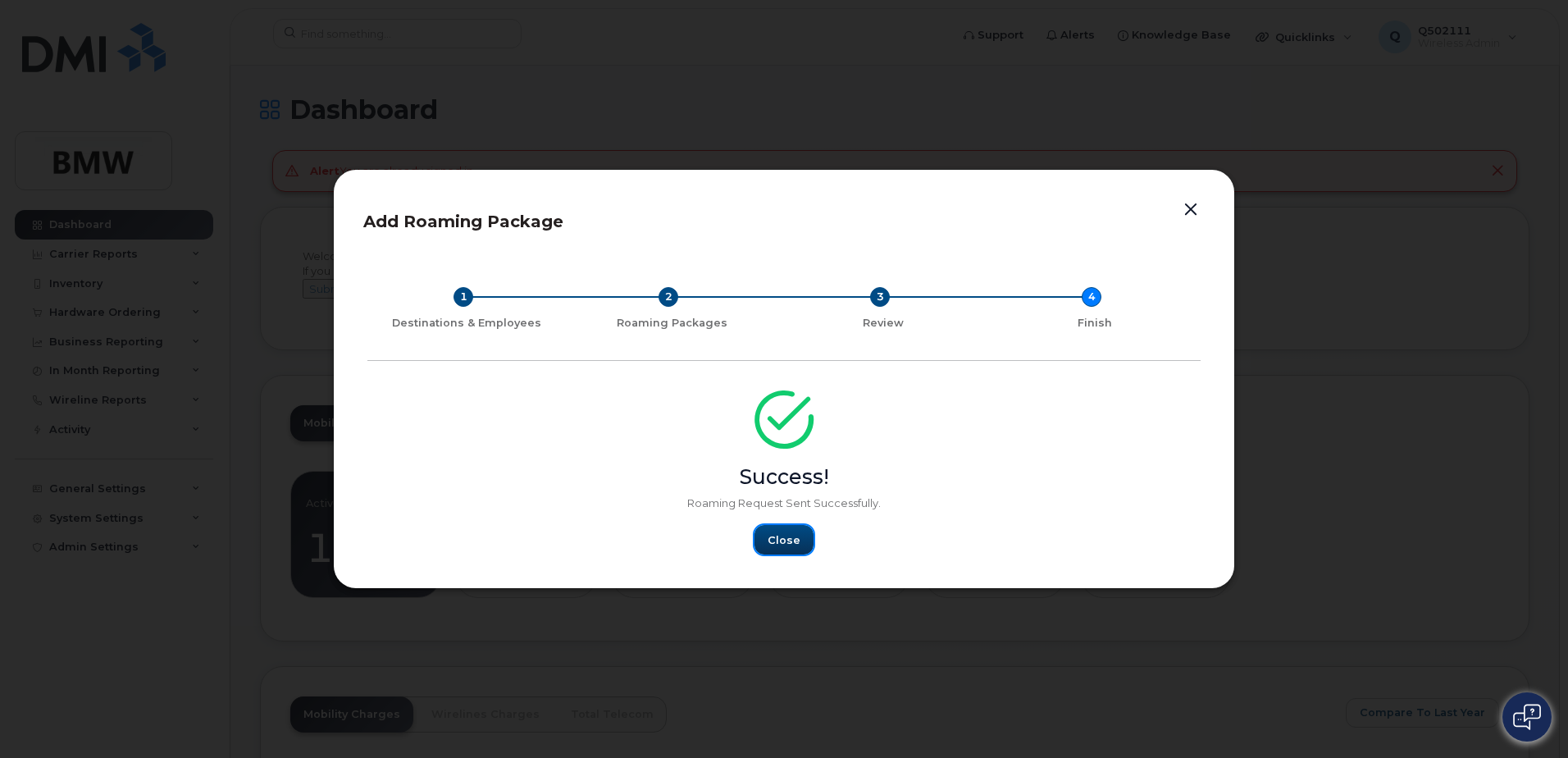
click at [787, 538] on span "Close" at bounding box center [784, 540] width 32 height 16
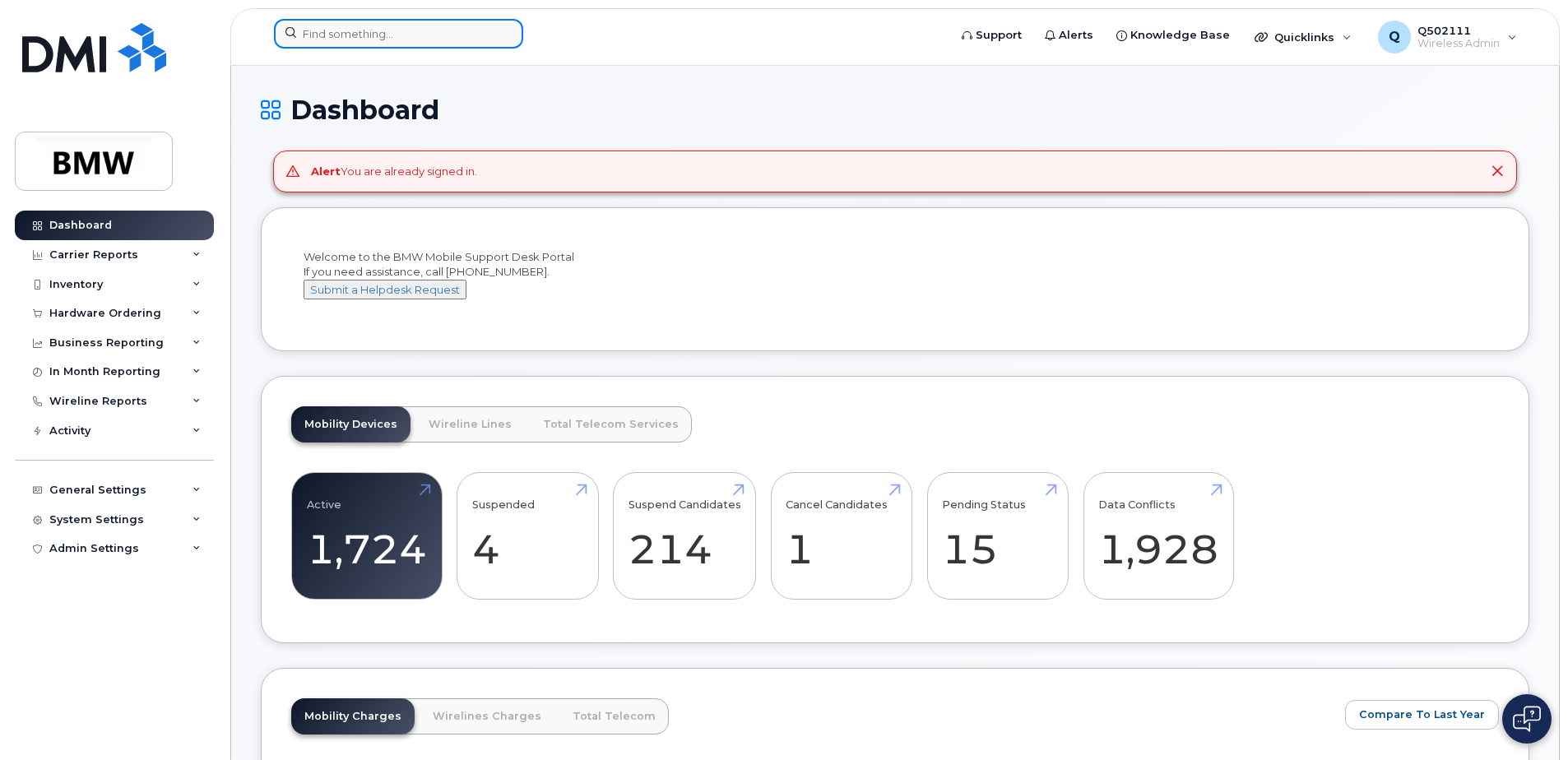
click at [417, 43] on input at bounding box center [398, 33] width 249 height 30
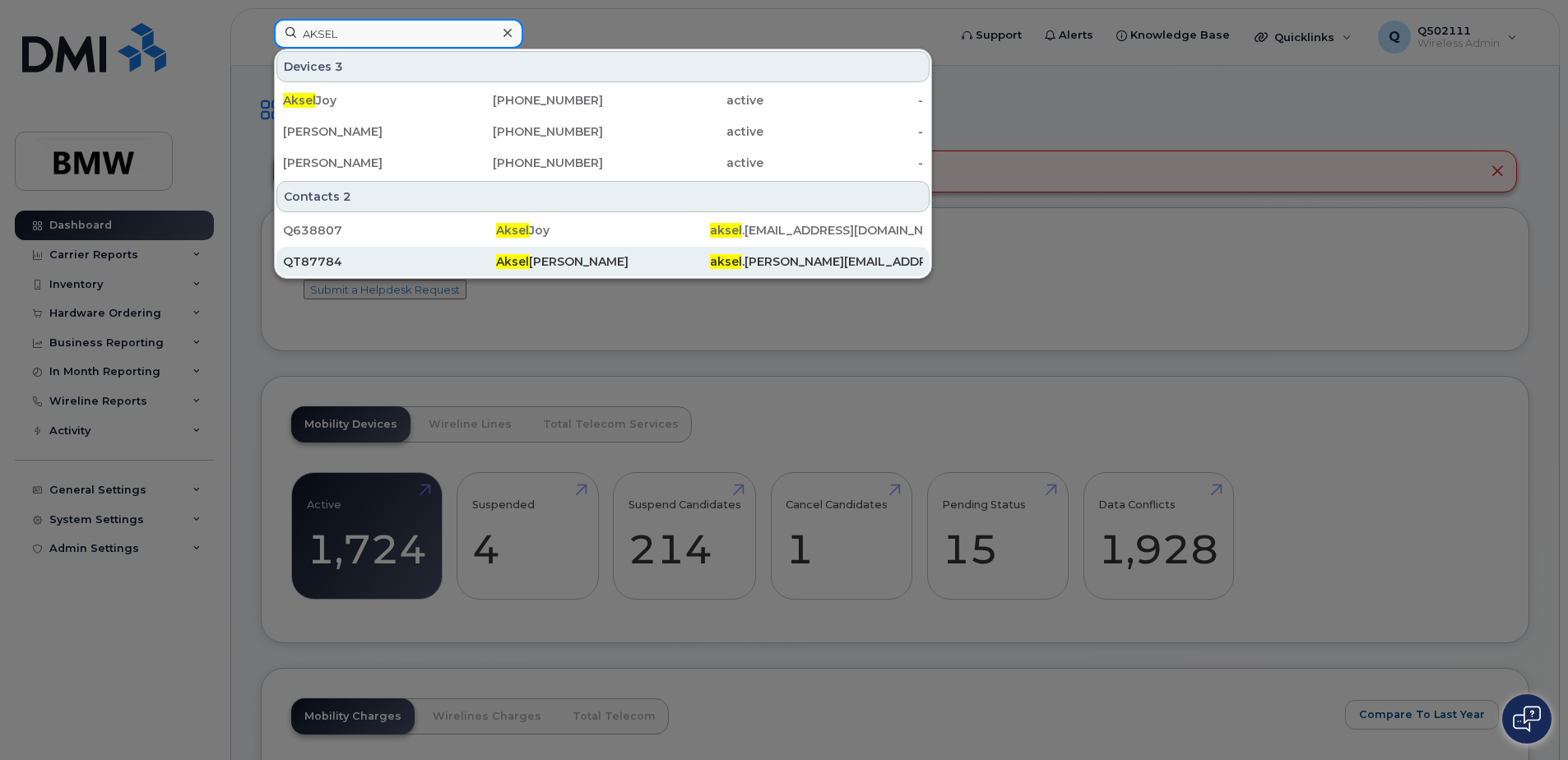
type input "AKSEL"
click at [541, 267] on div "Aksel Krieger" at bounding box center [603, 261] width 213 height 17
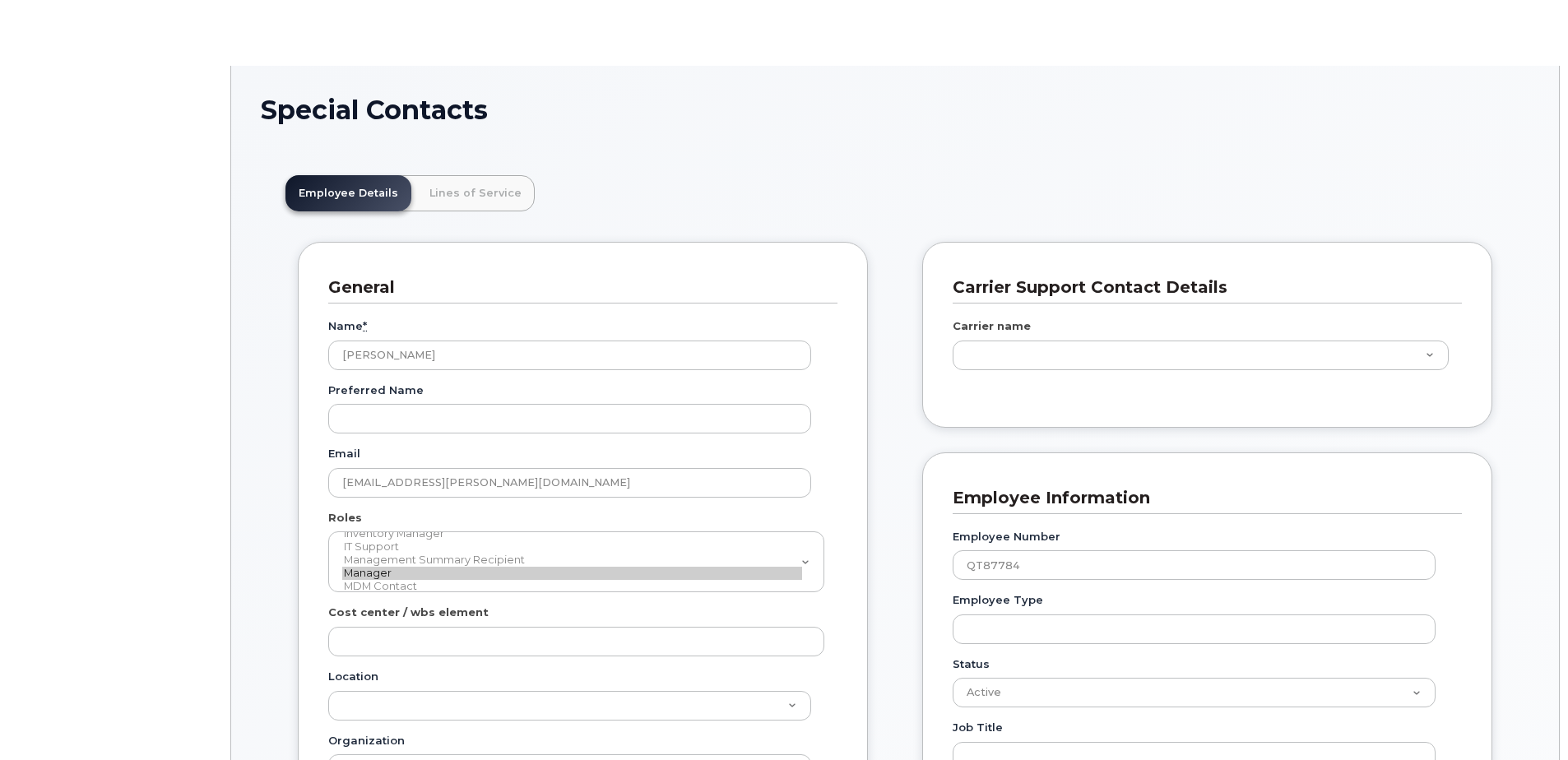
type input "14966313"
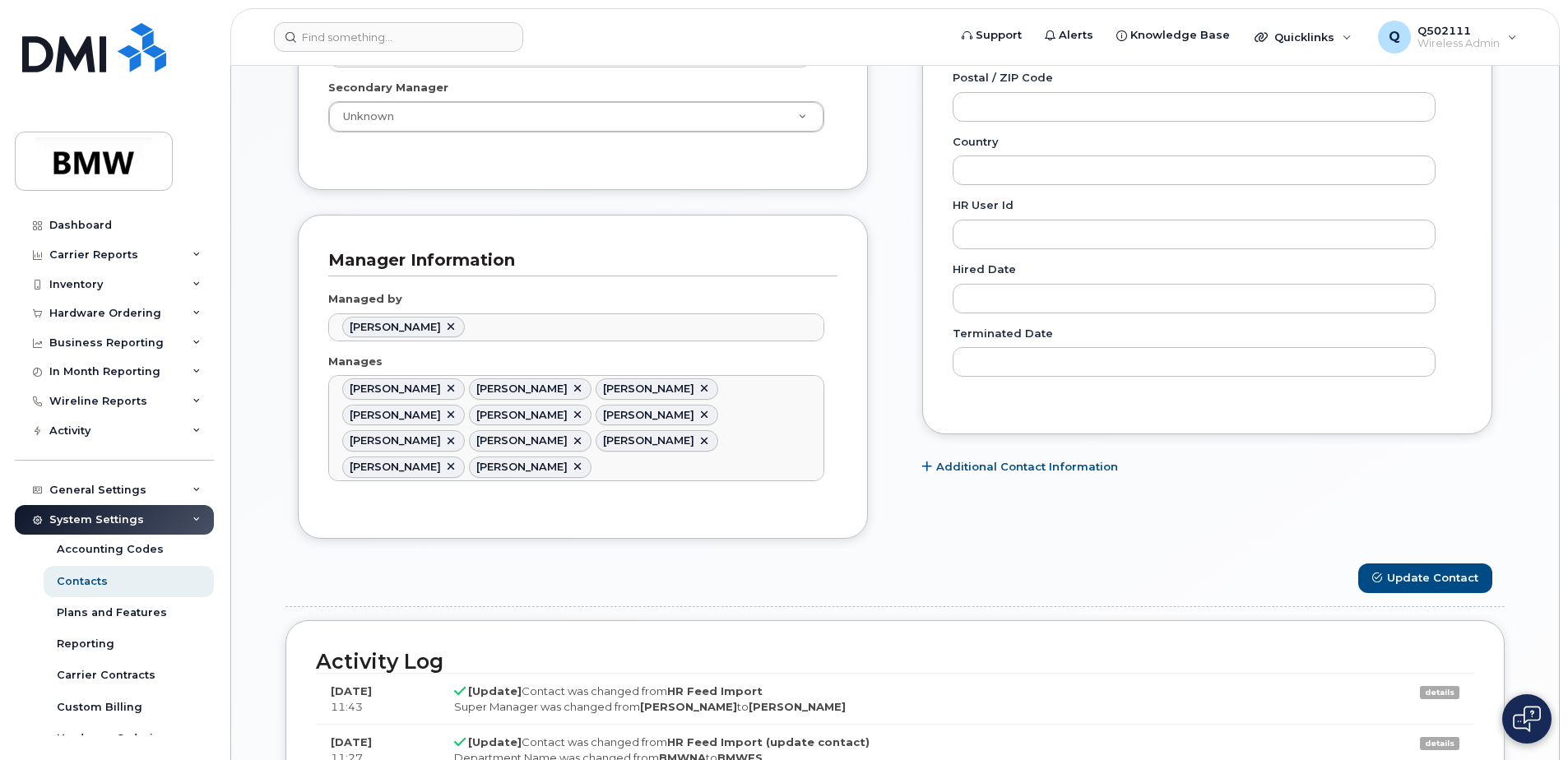
scroll to position [412, 0]
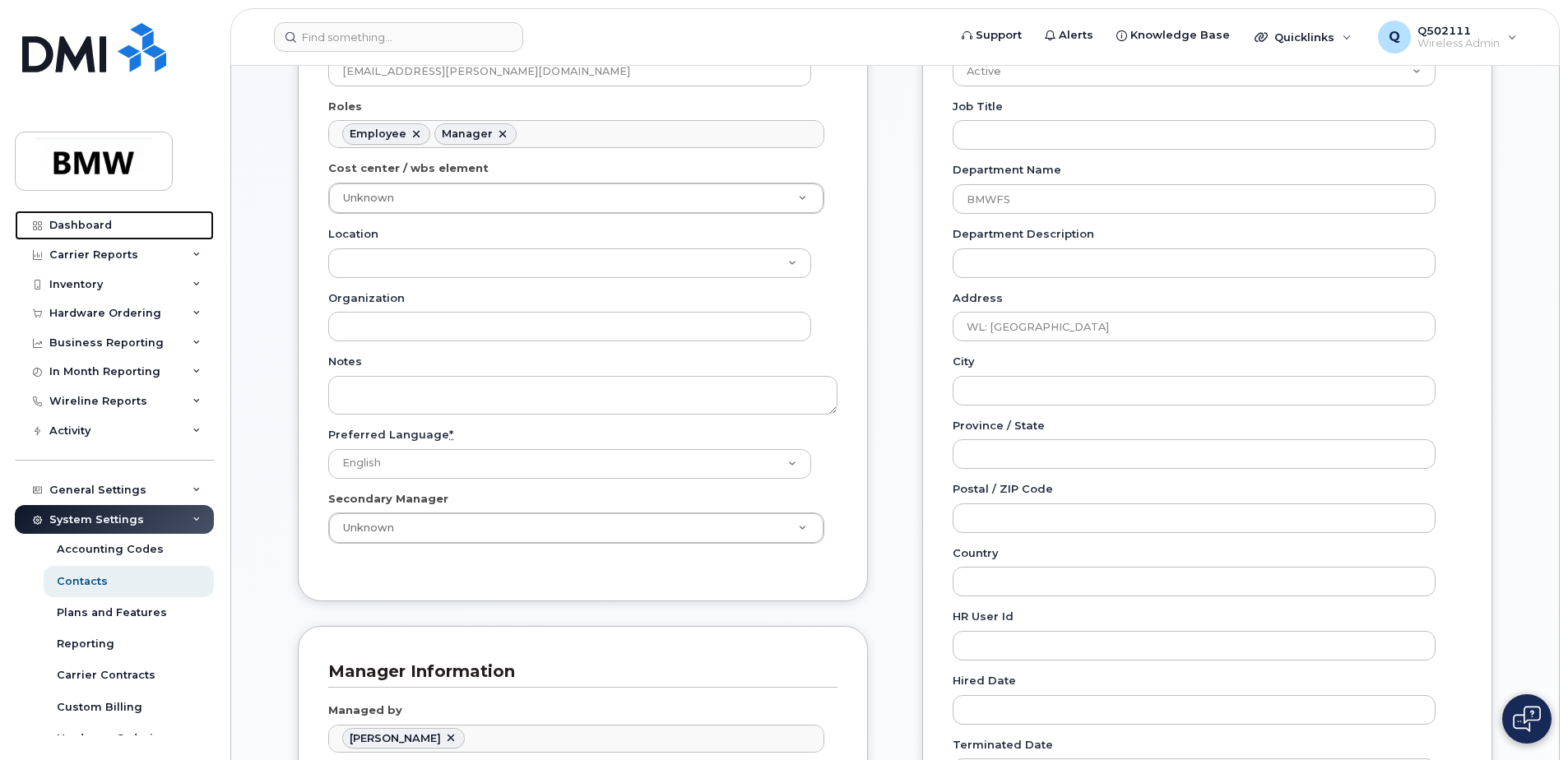
drag, startPoint x: 127, startPoint y: 232, endPoint x: 255, endPoint y: 203, distance: 131.2
click at [127, 232] on link "Dashboard" at bounding box center [114, 225] width 199 height 30
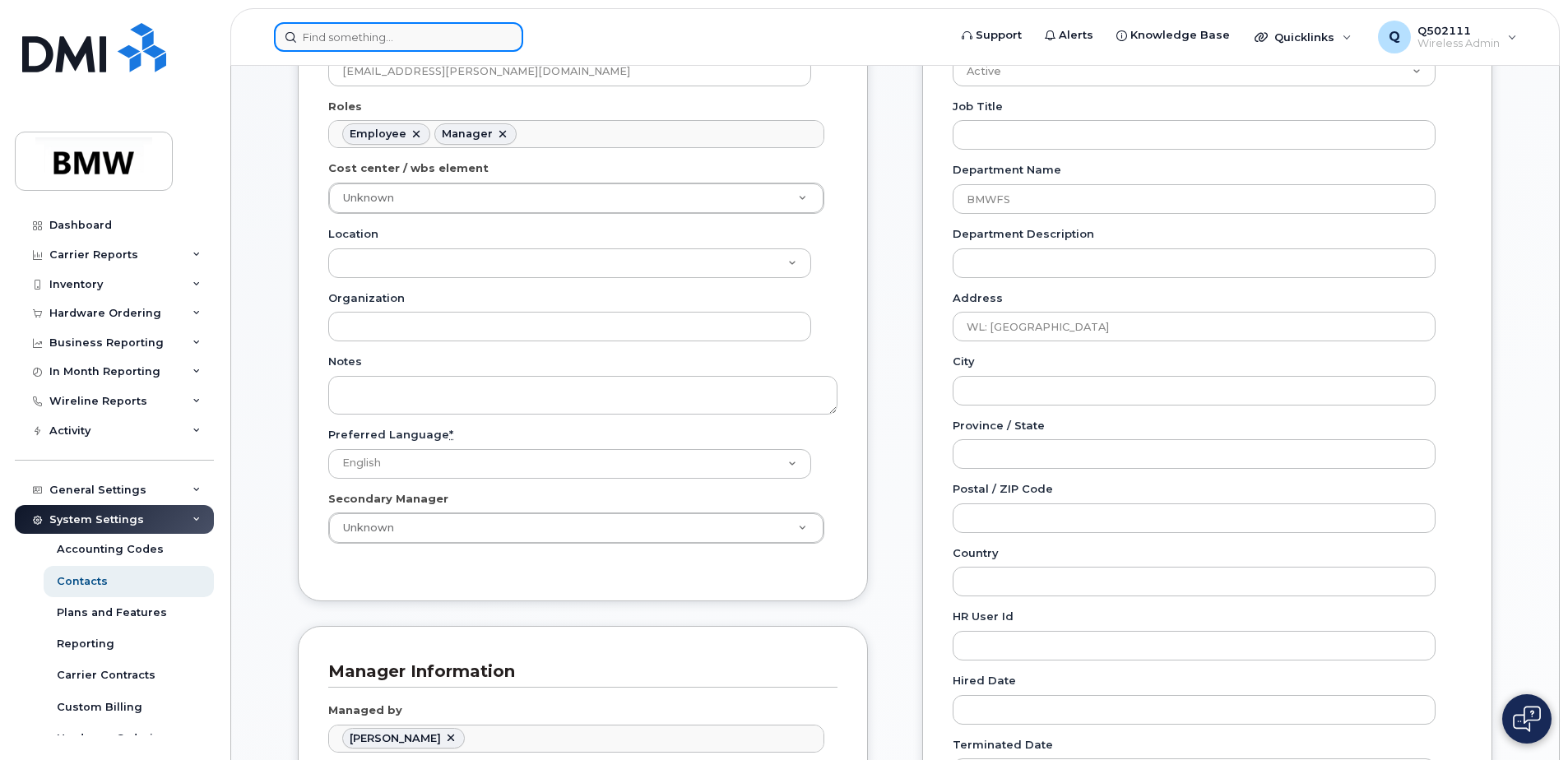
click at [436, 45] on input at bounding box center [398, 37] width 249 height 30
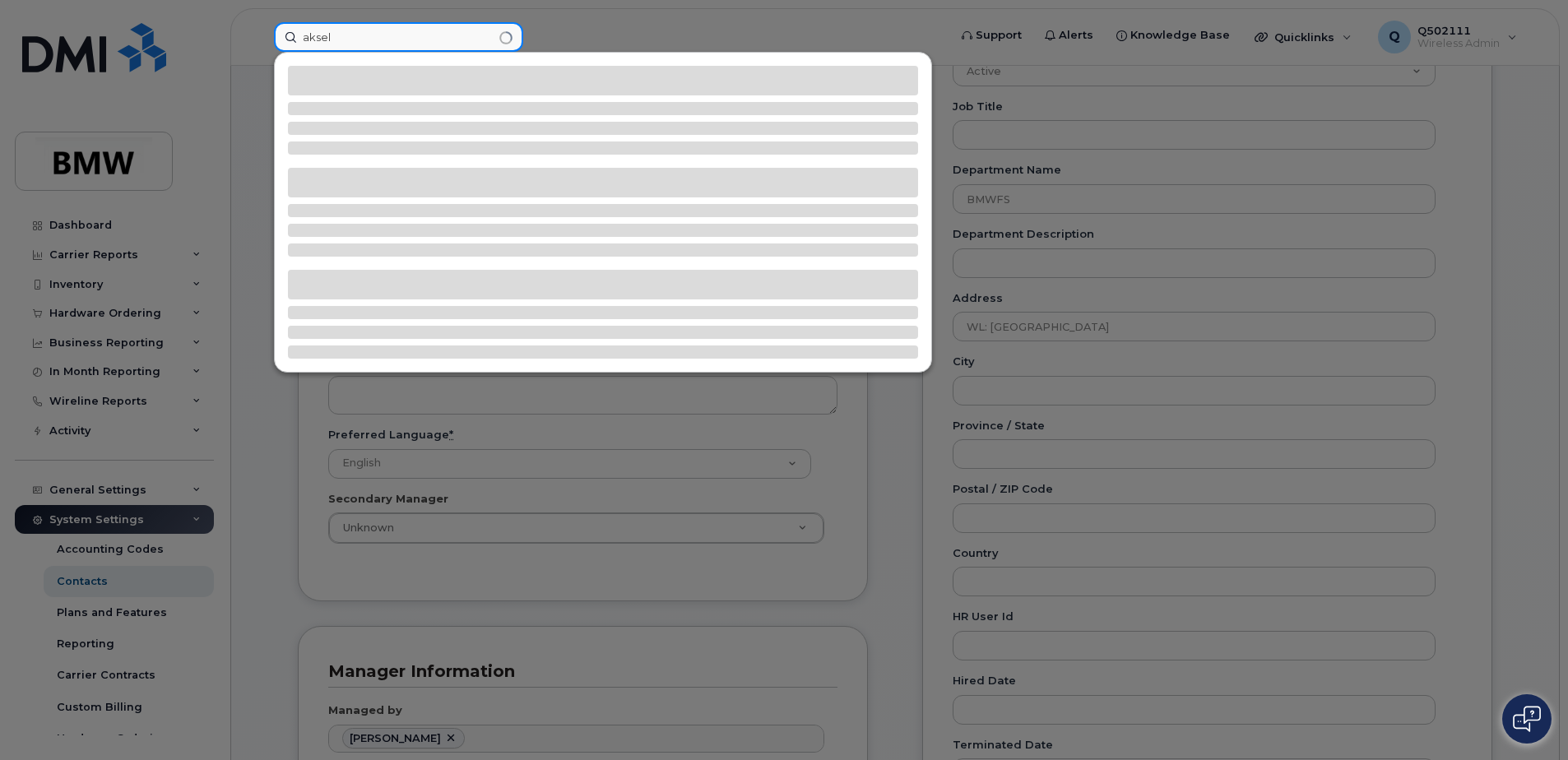
type input "aksel"
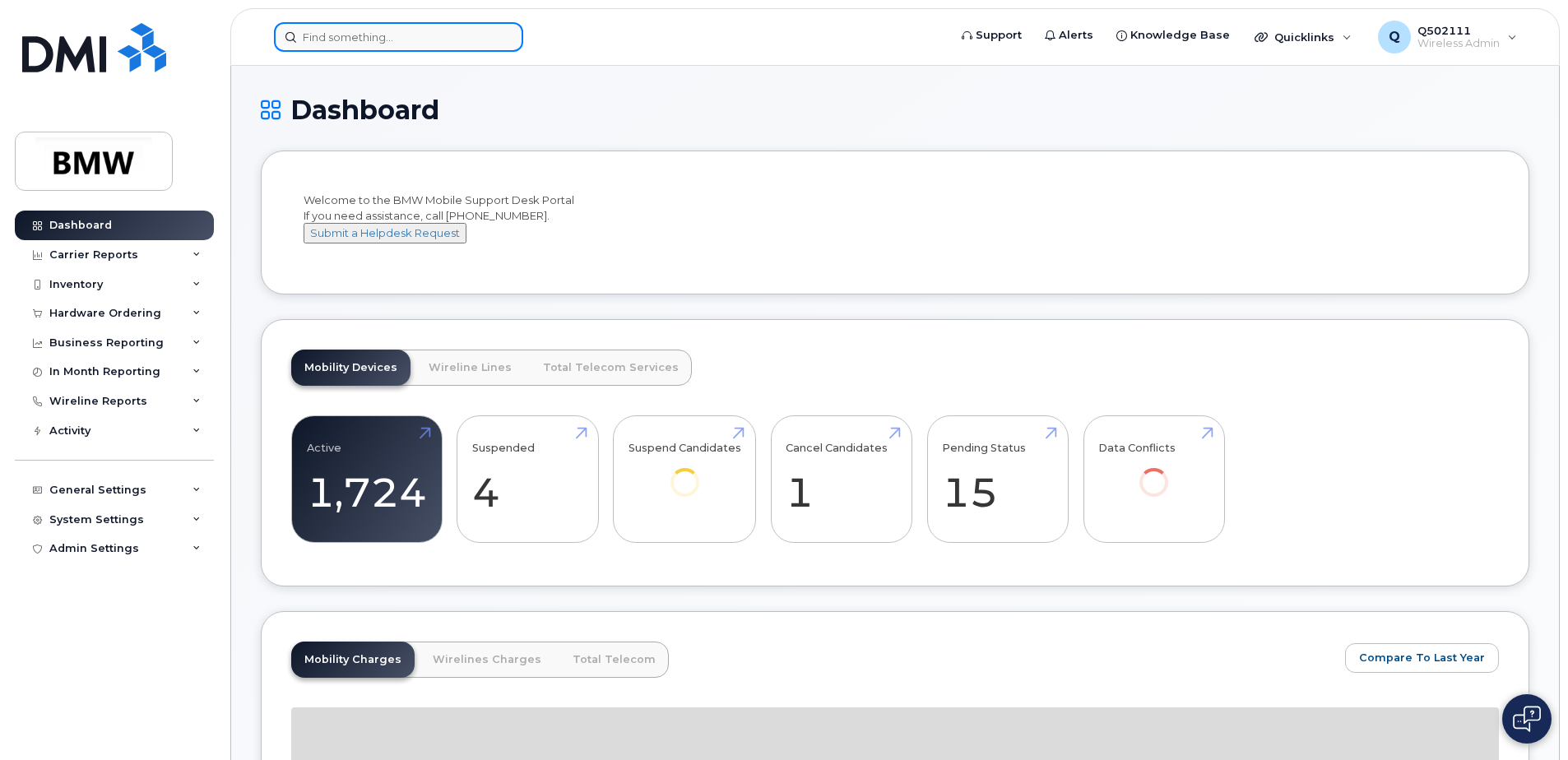
click at [449, 33] on input at bounding box center [398, 37] width 249 height 30
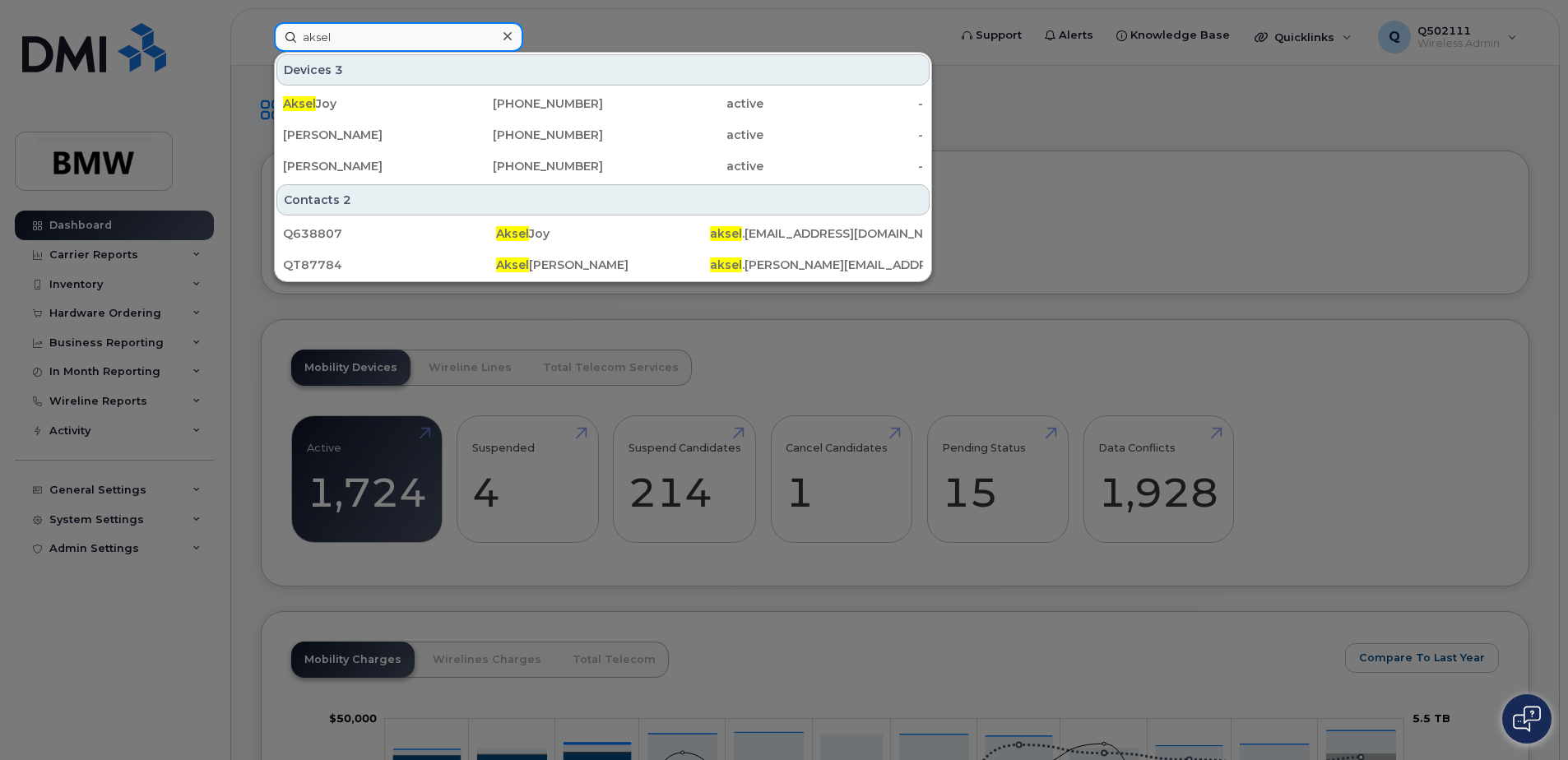
type input "aksel"
drag, startPoint x: 1382, startPoint y: 92, endPoint x: 1449, endPoint y: 82, distance: 67.7
click at [1389, 93] on div at bounding box center [784, 380] width 1568 height 760
click at [442, 45] on input "aksel" at bounding box center [398, 37] width 249 height 30
click at [442, 44] on input "aksel" at bounding box center [398, 37] width 249 height 30
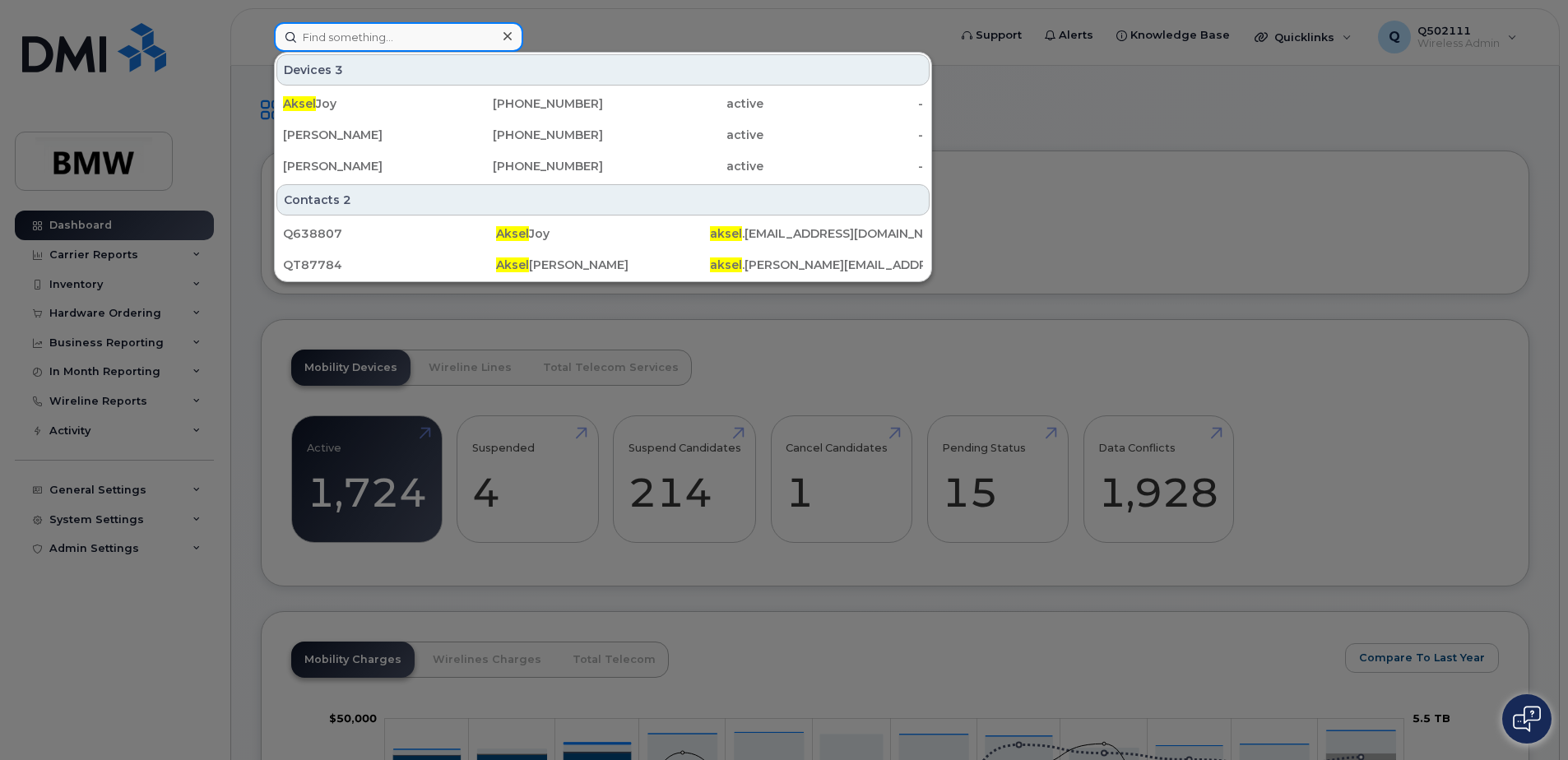
type input "\"
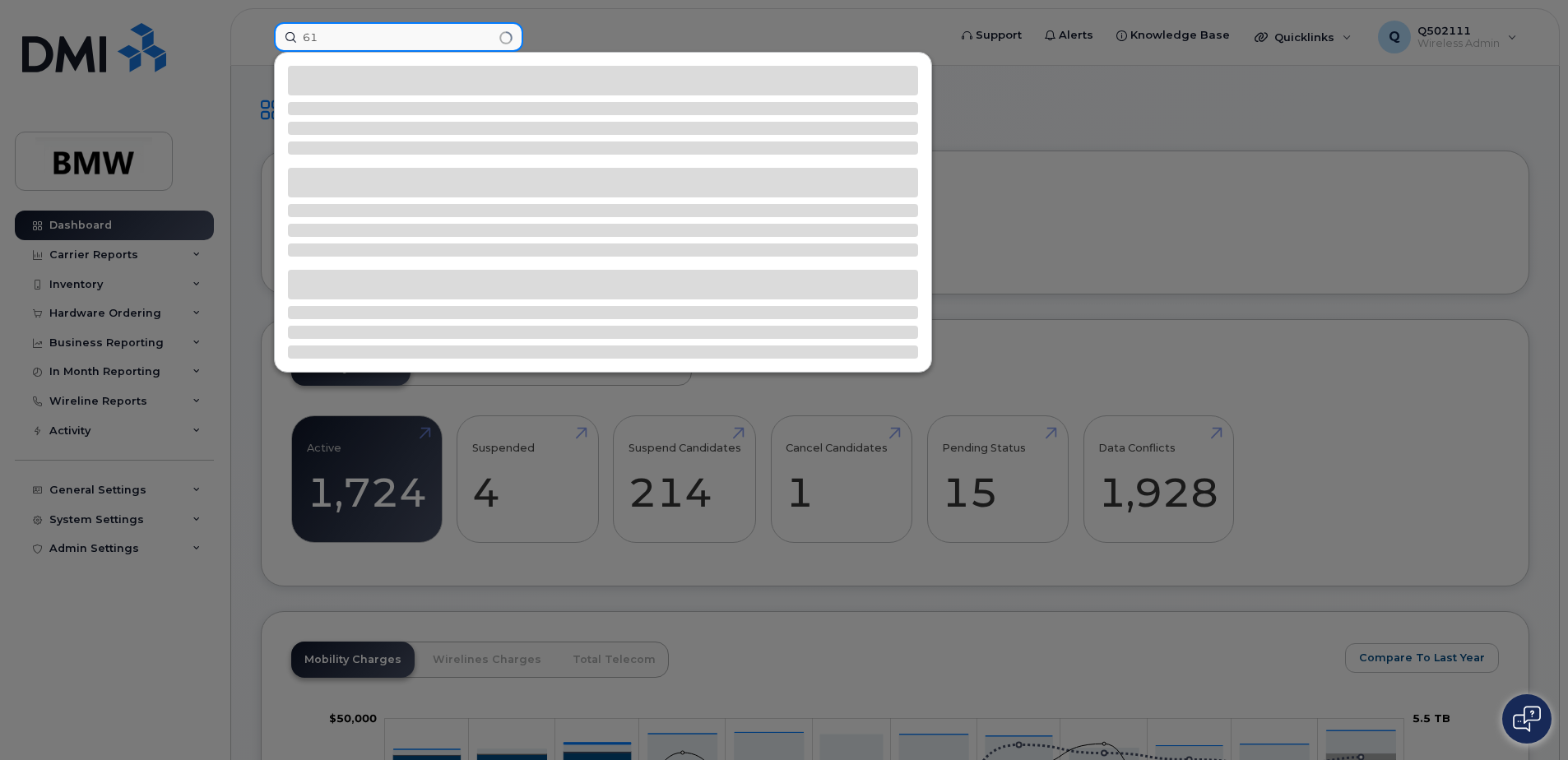
type input "6"
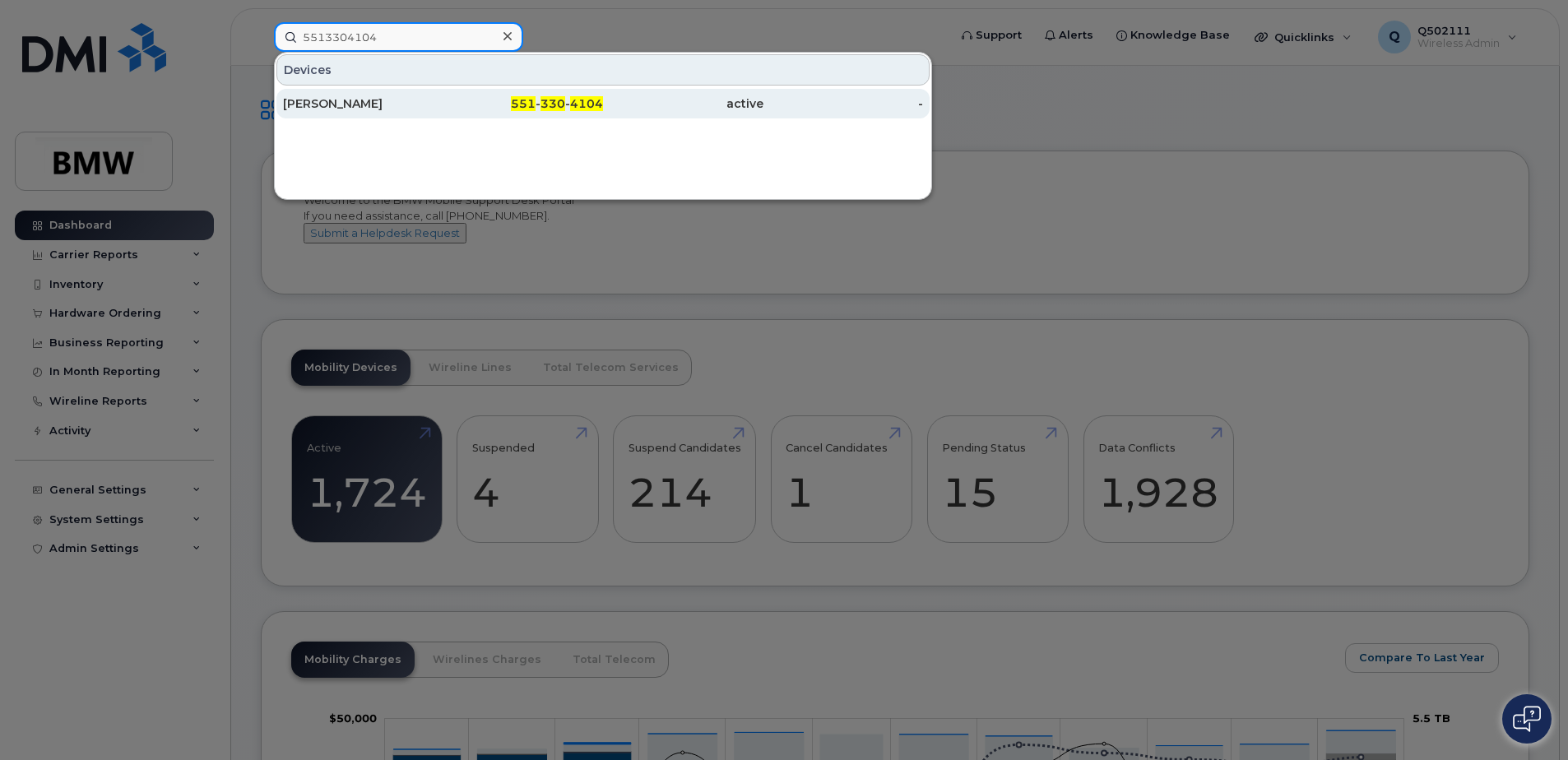
type input "5513304104"
click at [406, 102] on div "[PERSON_NAME]" at bounding box center [362, 103] width 161 height 17
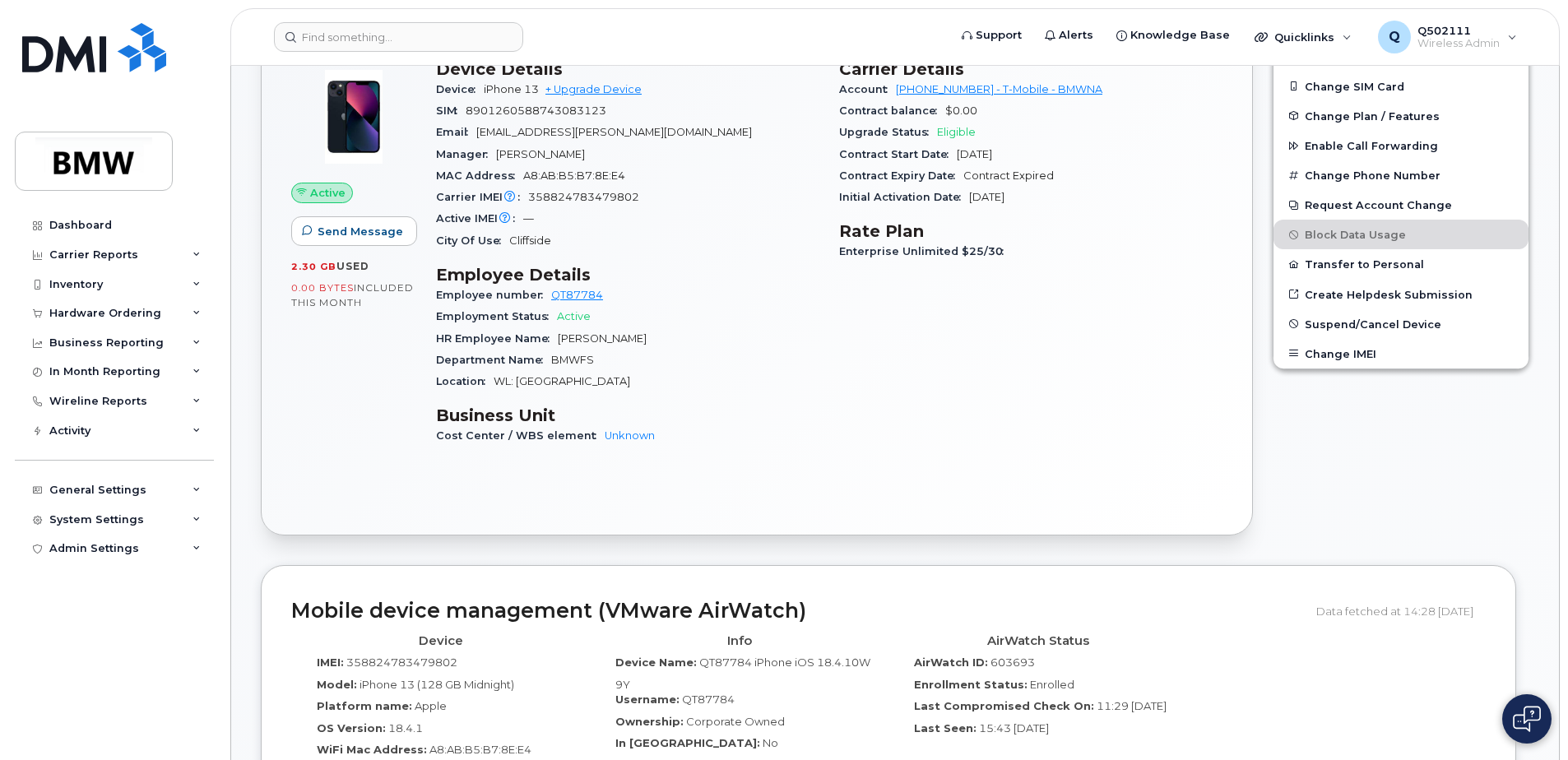
scroll to position [412, 0]
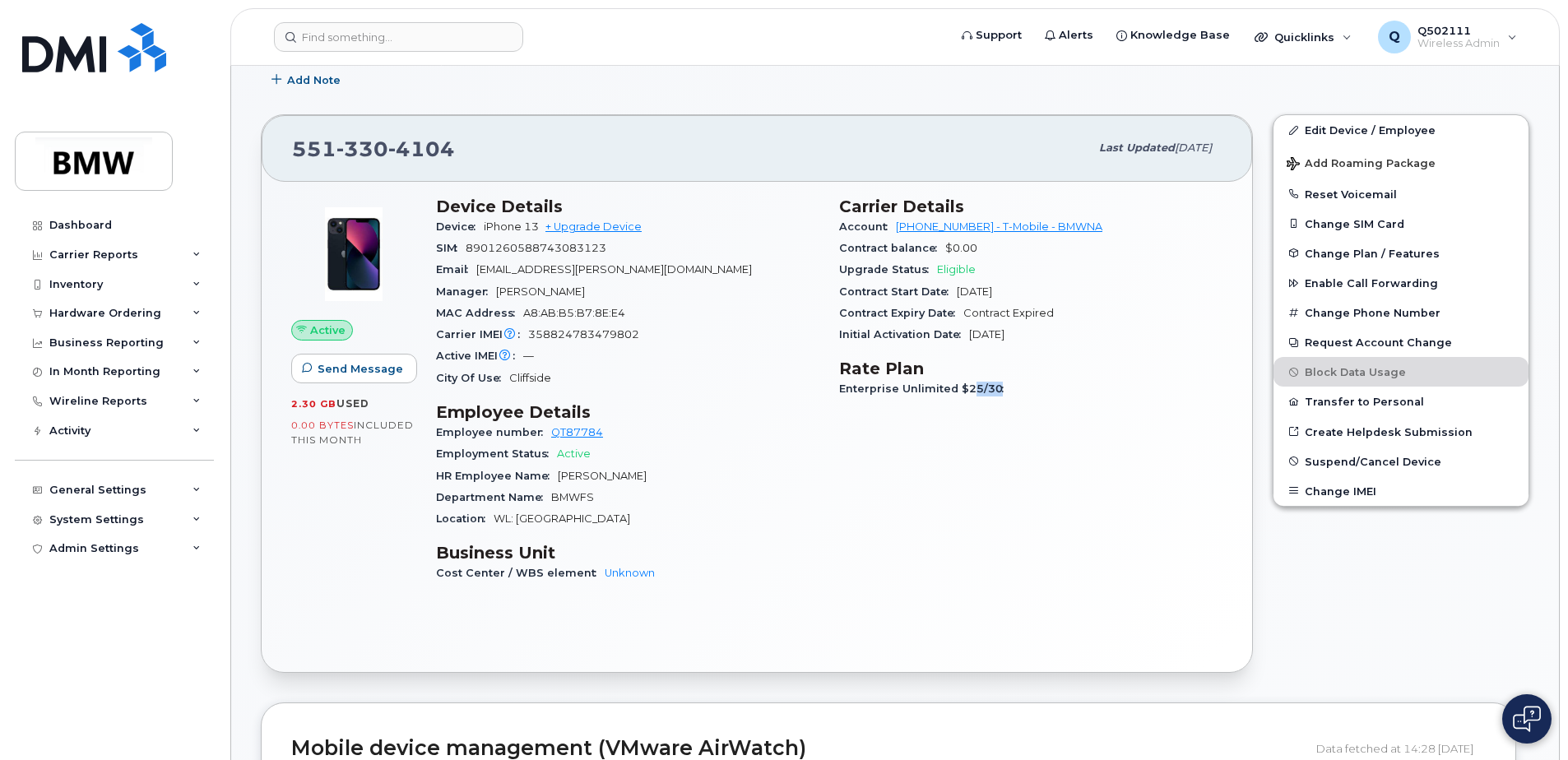
drag, startPoint x: 968, startPoint y: 390, endPoint x: 1103, endPoint y: 387, distance: 135.0
click at [1103, 387] on div "Enterprise Unlimited $25/30" at bounding box center [1030, 389] width 383 height 22
click at [1124, 421] on div "Carrier Details Account [PHONE_NUMBER] - T-Mobile - BMWNA Contract balance $0.0…" at bounding box center [1030, 398] width 403 height 421
click at [1301, 587] on div "Edit Device / Employee Add Roaming Package Reset Voicemail Change SIM Card Chan…" at bounding box center [1401, 393] width 277 height 577
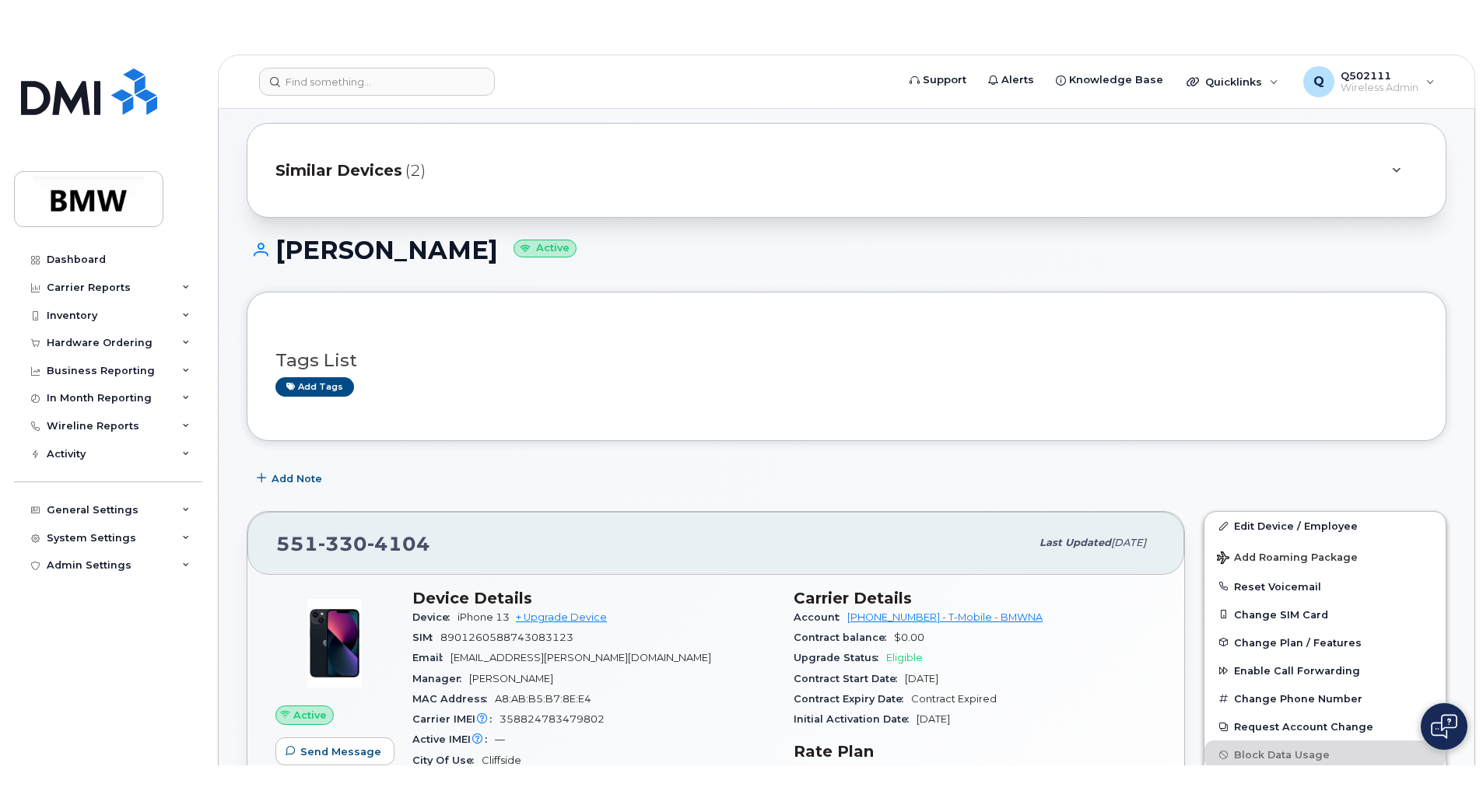
scroll to position [0, 0]
